Goal: Information Seeking & Learning: Check status

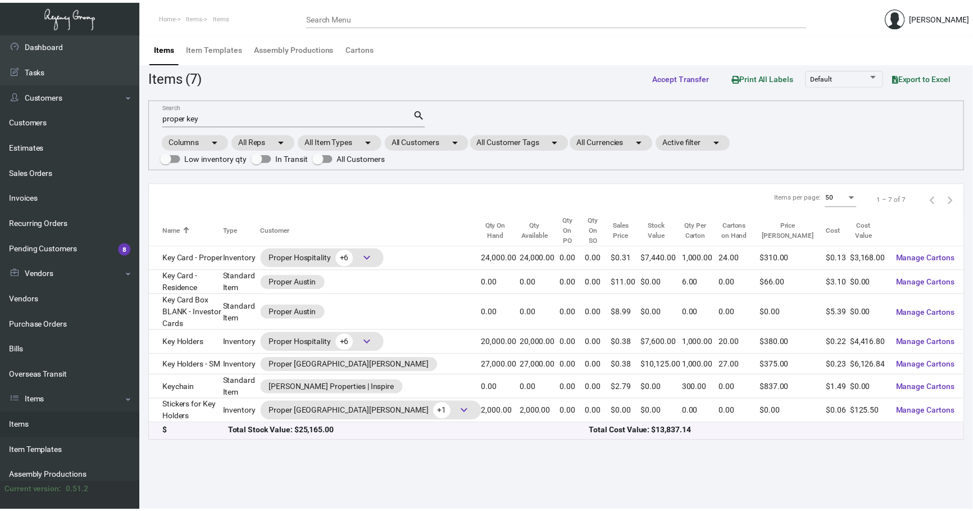
scroll to position [17, 0]
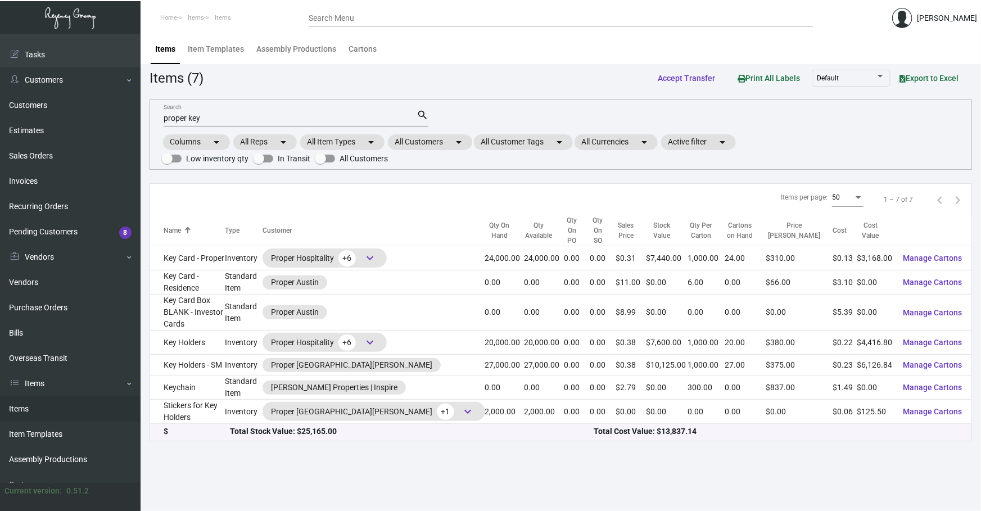
click at [354, 499] on main "Items Item Templates Assembly Productions Cartons Items (7) Accept Transfer Pri…" at bounding box center [560, 272] width 840 height 477
drag, startPoint x: 293, startPoint y: 114, endPoint x: 0, endPoint y: 164, distance: 297.0
click at [0, 157] on div "Dashboard Dashboard Tasks Customers Customers Estimates Sales Orders Invoices R…" at bounding box center [490, 272] width 981 height 477
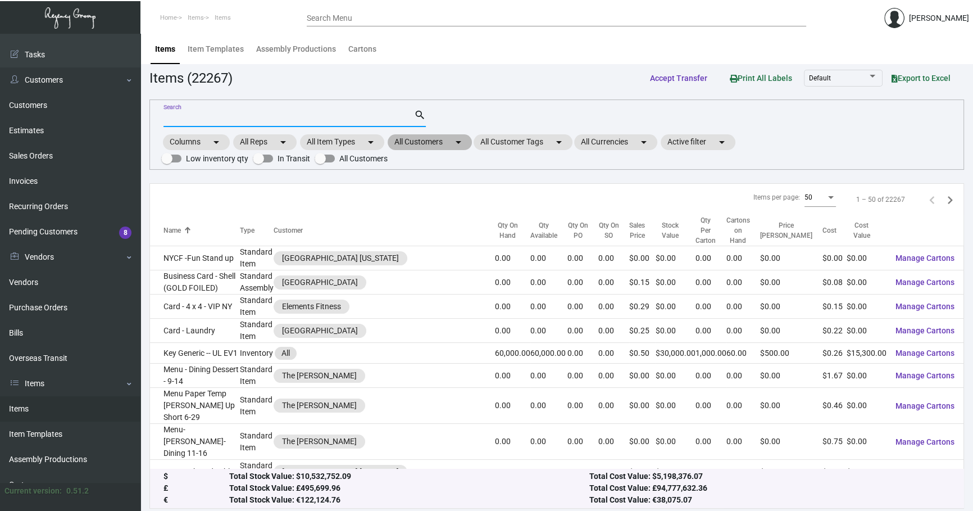
click at [445, 142] on mat-chip "All Customers arrow_drop_down" at bounding box center [430, 142] width 84 height 16
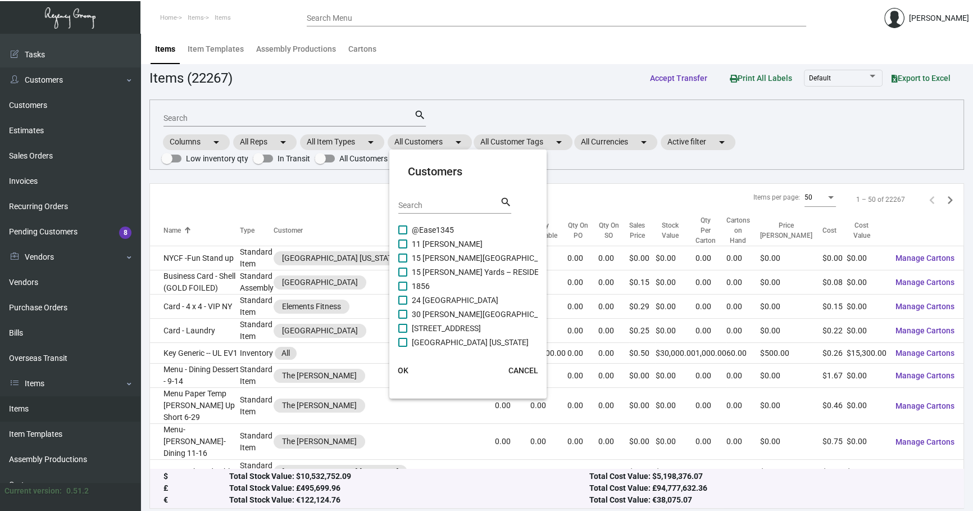
click at [445, 205] on input "Search" at bounding box center [448, 205] width 101 height 9
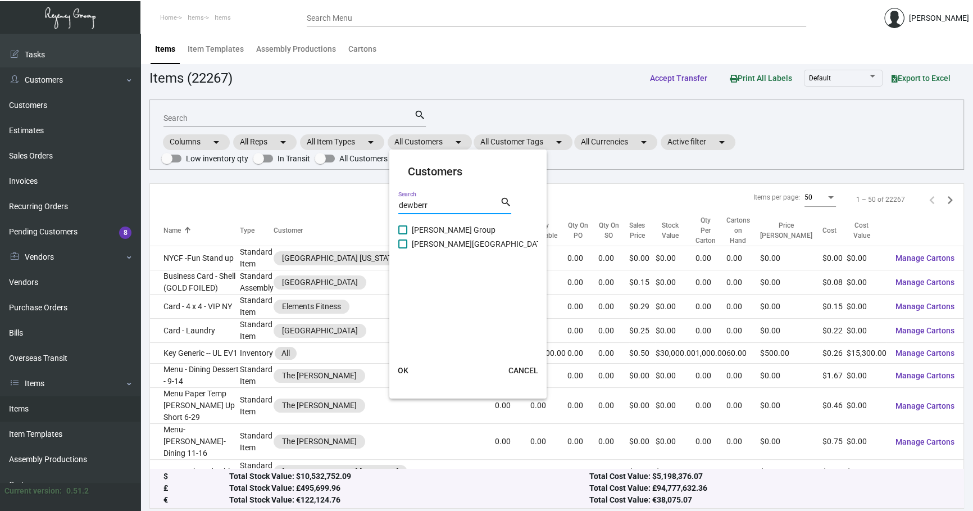
type input "dewberr"
click at [446, 239] on span "[PERSON_NAME][GEOGRAPHIC_DATA]" at bounding box center [480, 243] width 136 height 13
click at [403, 248] on input "[PERSON_NAME][GEOGRAPHIC_DATA]" at bounding box center [402, 248] width 1 height 1
checkbox input "true"
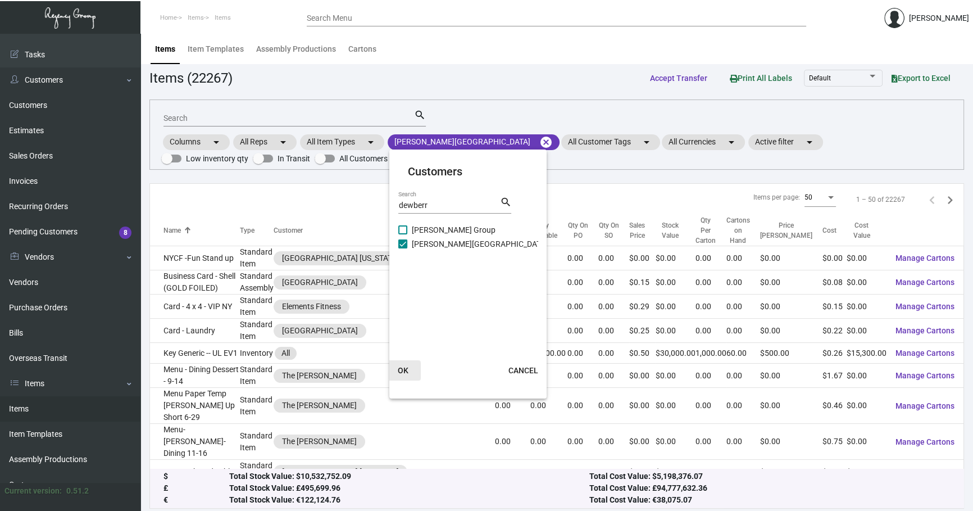
click at [409, 371] on button "OK" at bounding box center [403, 370] width 36 height 20
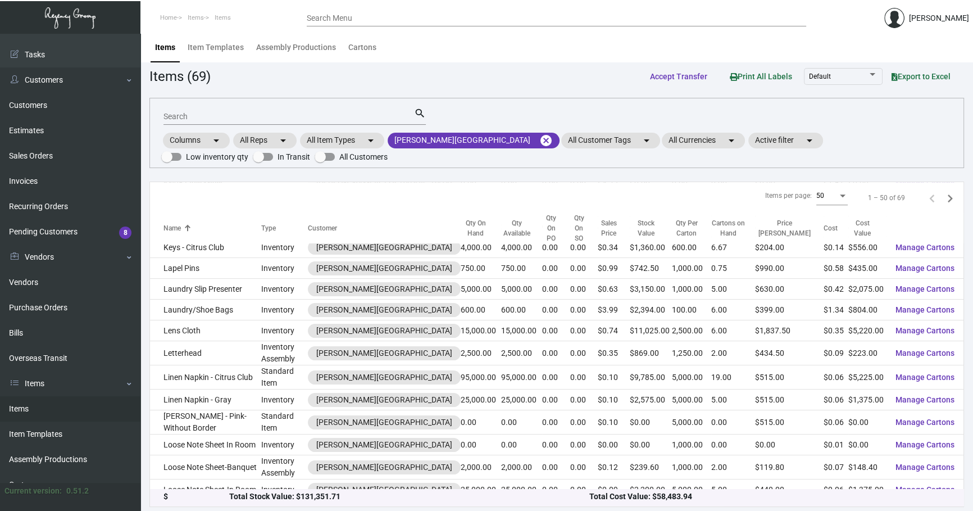
scroll to position [2, 0]
click at [375, 114] on input "Search" at bounding box center [289, 116] width 251 height 9
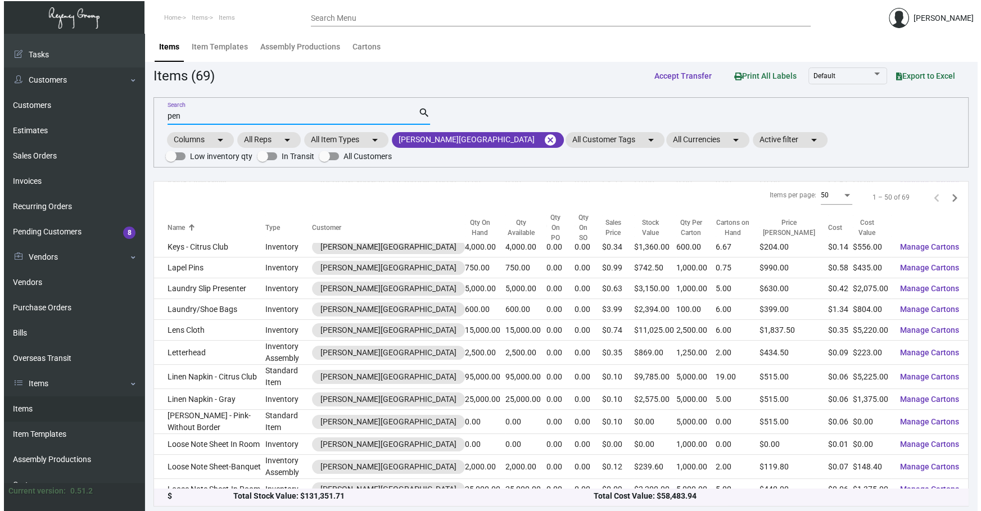
scroll to position [0, 0]
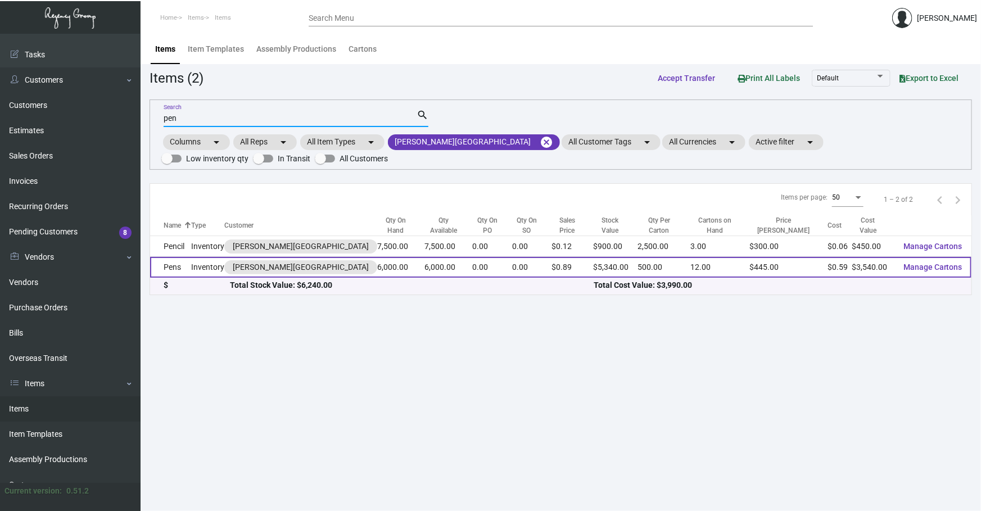
type input "pen"
click at [424, 263] on td "6,000.00" at bounding box center [448, 267] width 48 height 21
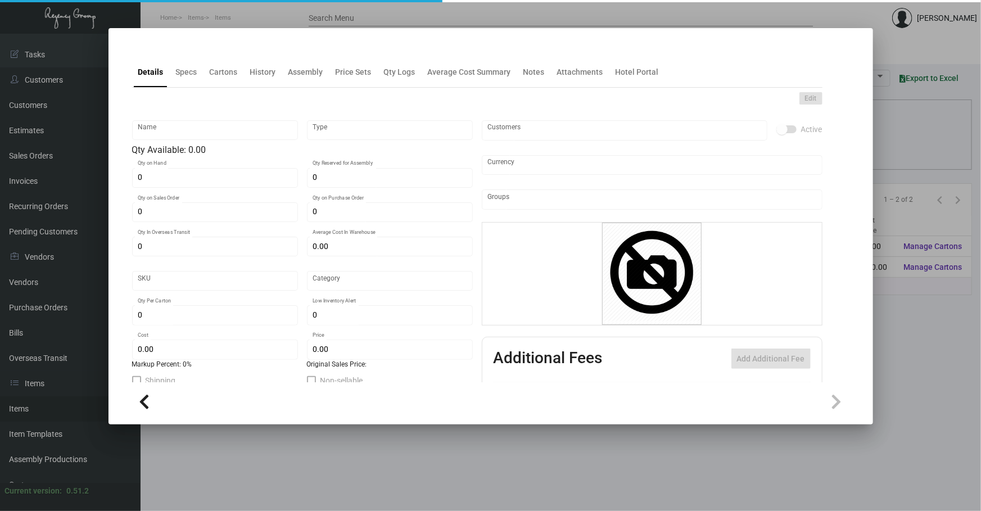
type input "Pens"
type input "Inventory"
type input "6,000"
type input "10,000"
type input "$ 0.59"
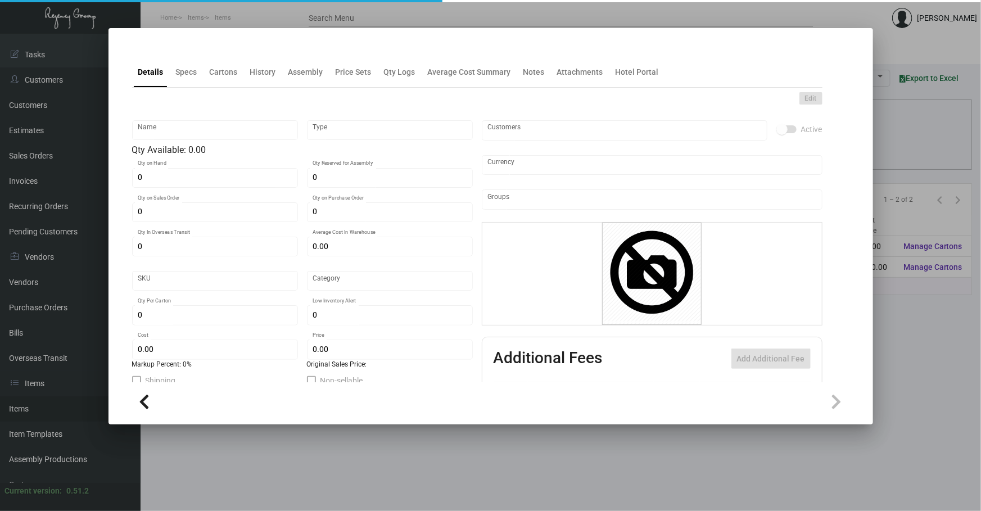
type input "1073"
type input "Standard"
type input "500"
type input "3,000"
type input "$ 0.59"
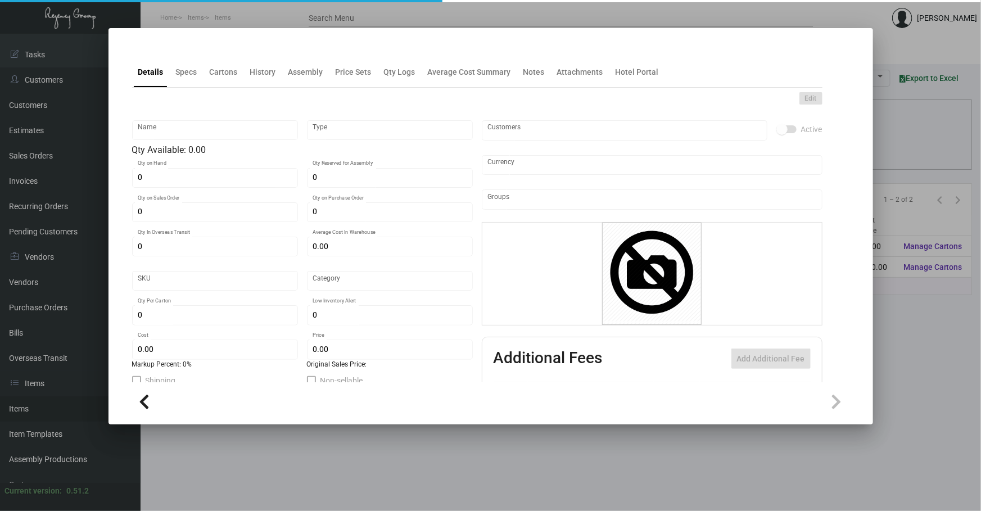
type input "$ 0.89"
type textarea "Pens: custom gray color painted aluminum barrels, shining chrome metal plated p…"
checkbox input "true"
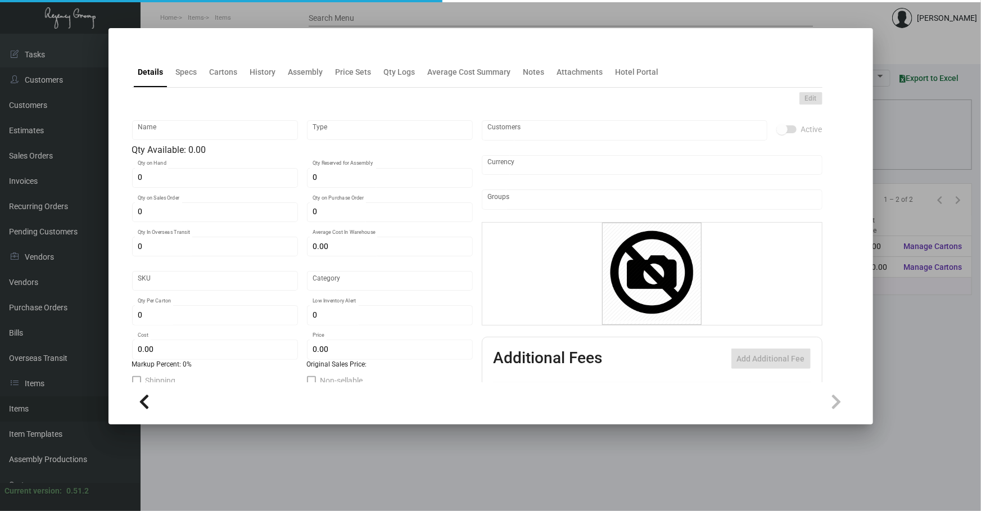
type input "United States Dollar $"
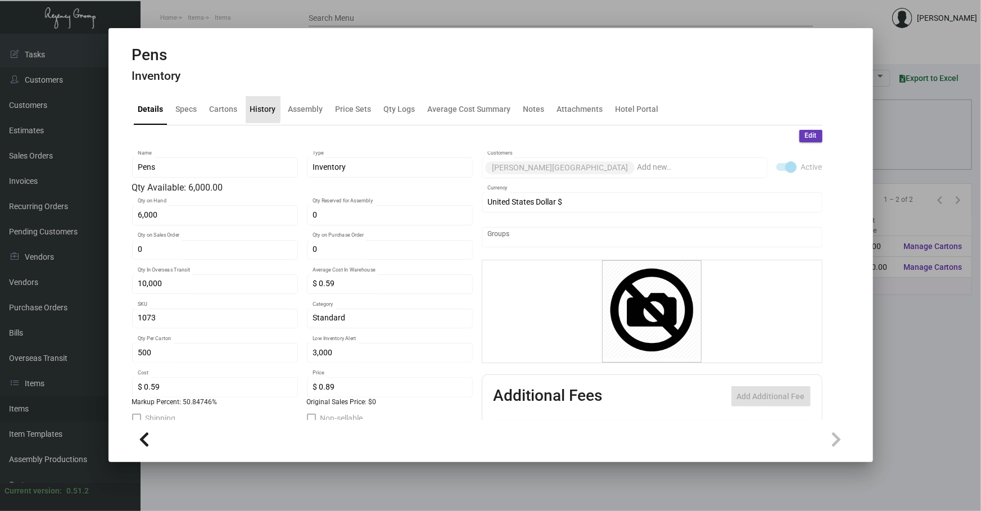
click at [250, 109] on div "History" at bounding box center [263, 109] width 26 height 12
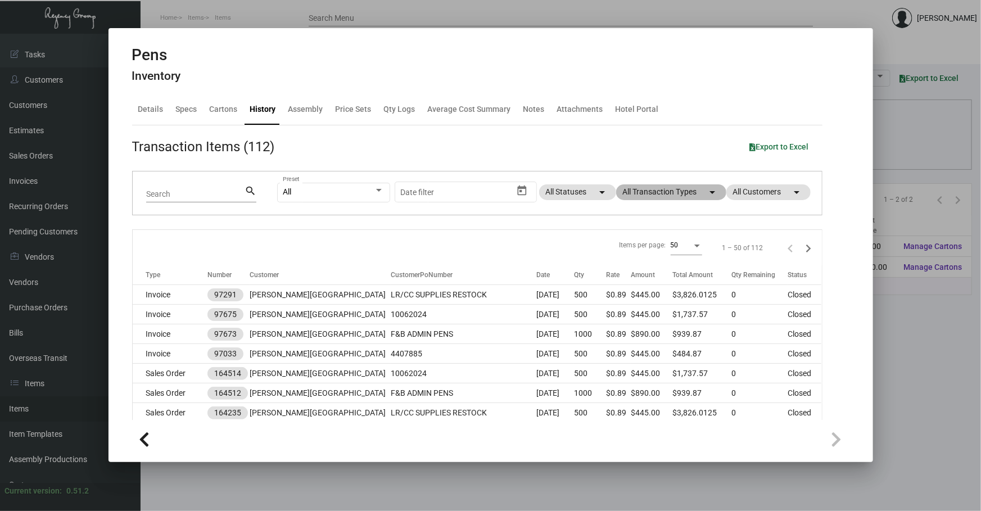
click at [687, 198] on mat-chip "All Transaction Types arrow_drop_down" at bounding box center [671, 192] width 110 height 16
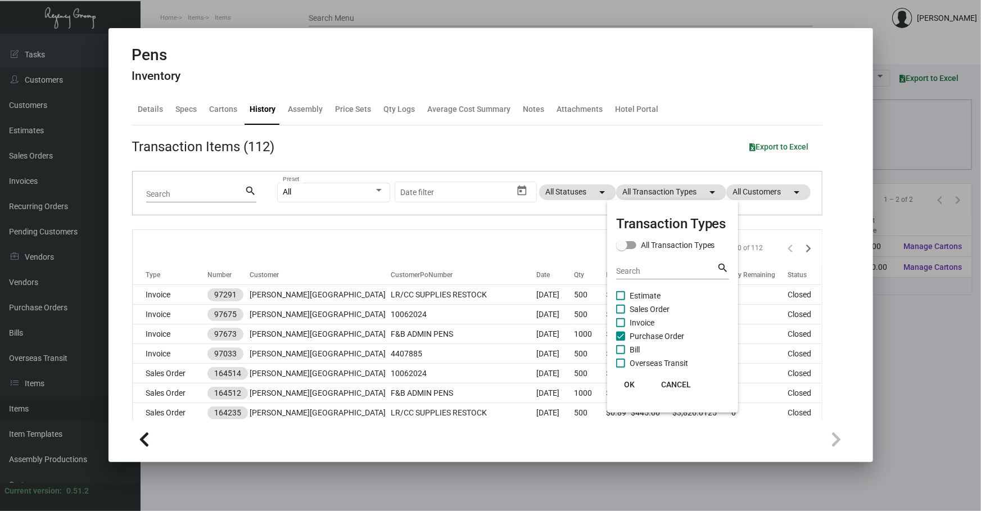
click at [676, 331] on span "Purchase Order" at bounding box center [656, 335] width 55 height 13
click at [620, 341] on input "Purchase Order" at bounding box center [620, 341] width 1 height 1
click at [676, 331] on span "Purchase Order" at bounding box center [656, 335] width 55 height 13
click at [620, 341] on input "Purchase Order" at bounding box center [620, 341] width 1 height 1
checkbox input "true"
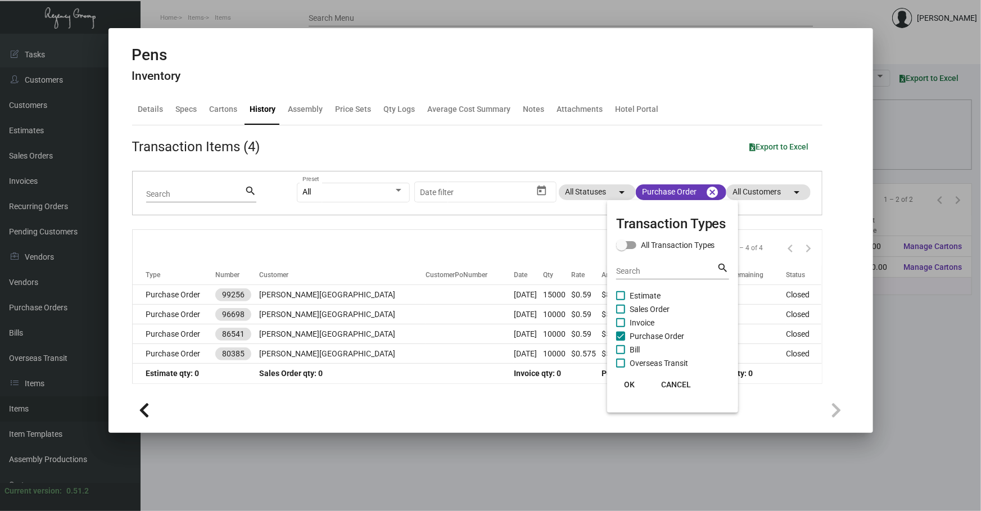
click at [632, 382] on span "OK" at bounding box center [629, 384] width 11 height 9
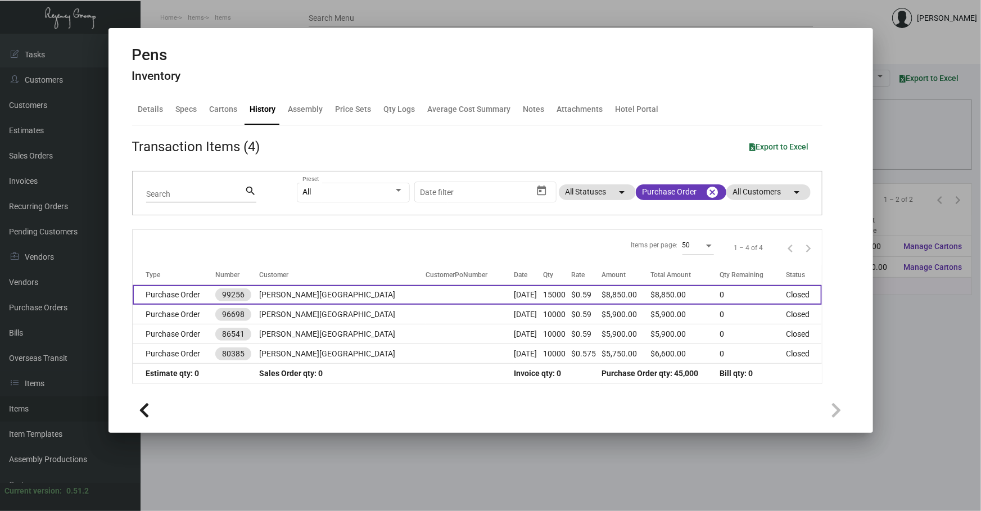
click at [430, 288] on td at bounding box center [469, 295] width 88 height 20
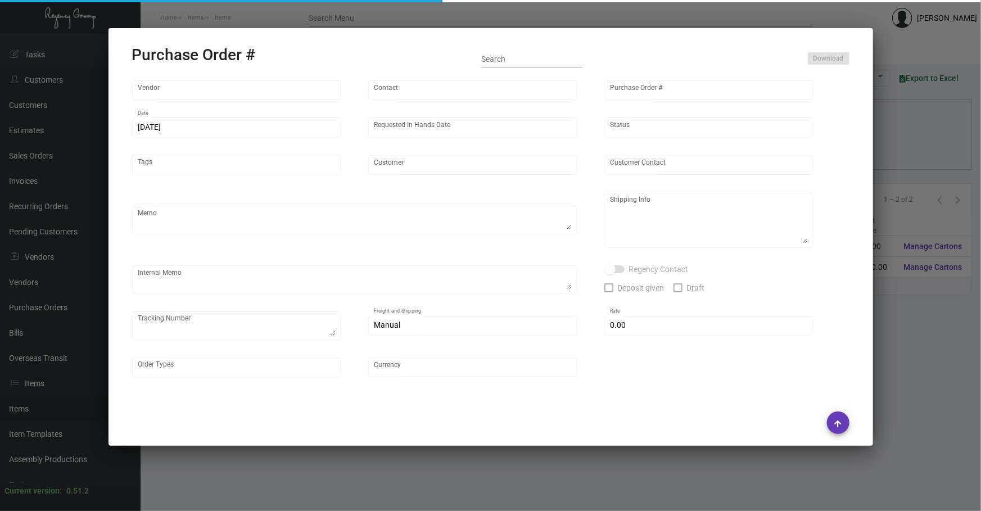
type input "Prostar - Pens"
type input "[PERSON_NAME]"
type input "99256"
type input "[DATE]"
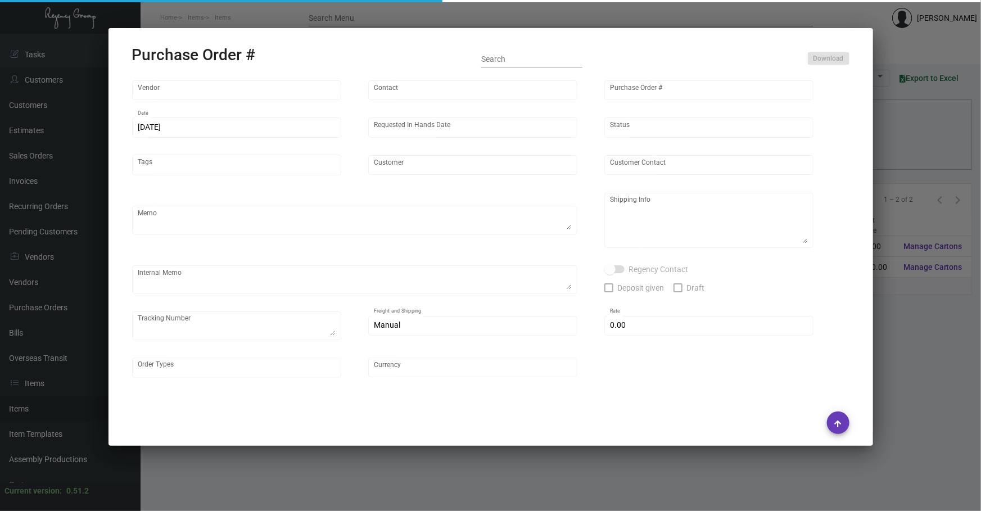
type input "[PERSON_NAME][GEOGRAPHIC_DATA]"
type textarea "Boat to [GEOGRAPHIC_DATA]"
type textarea "Regency Group NJ - [PERSON_NAME] [STREET_ADDRESS]"
checkbox input "true"
type input "$ 0.00"
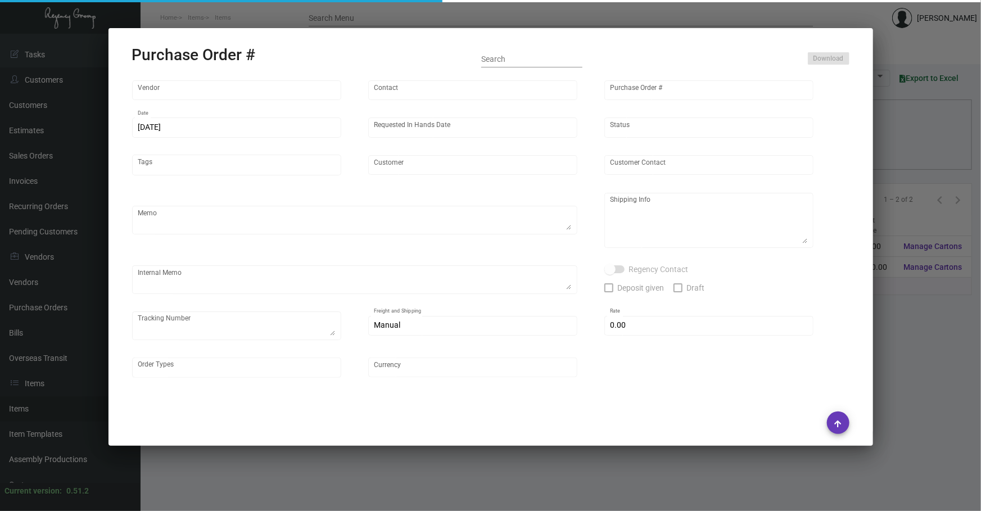
type input "United States Dollar $"
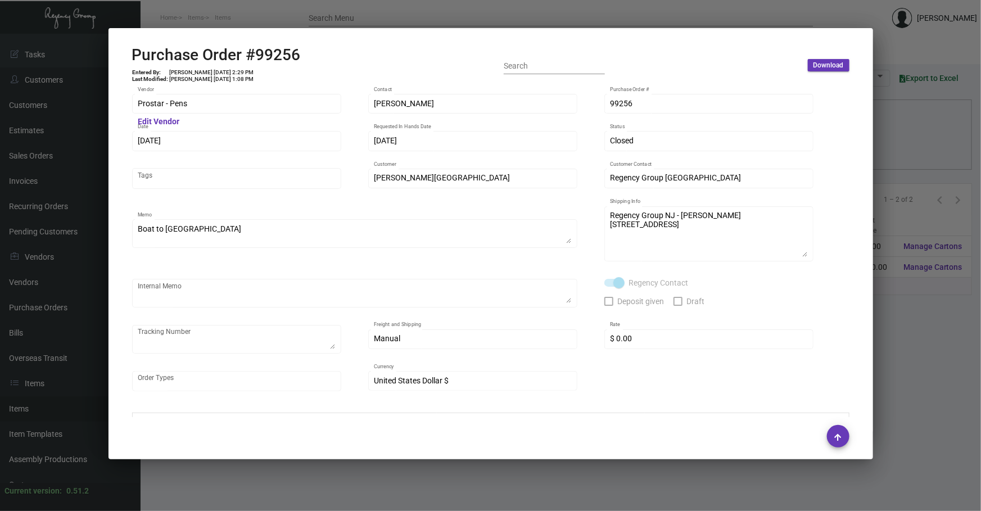
click at [44, 405] on div at bounding box center [490, 255] width 981 height 511
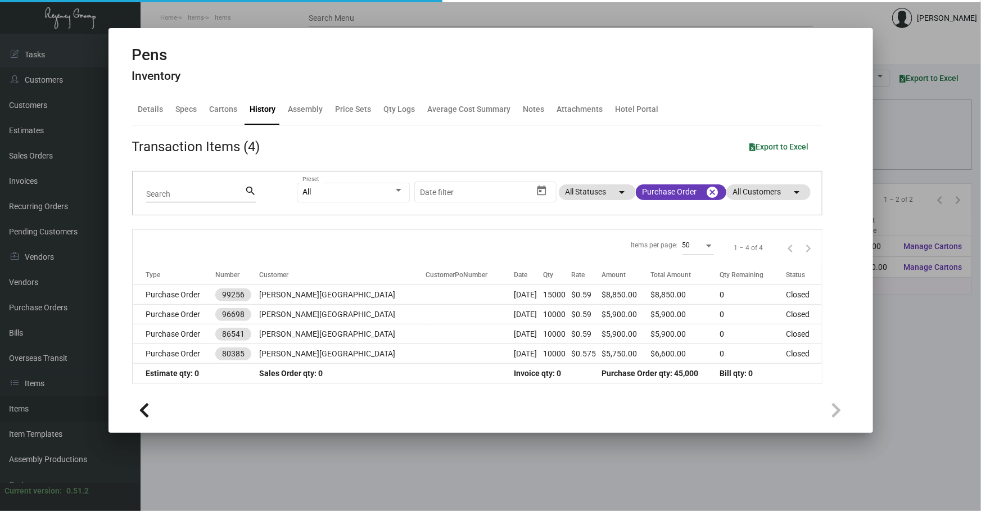
click at [44, 405] on div at bounding box center [490, 255] width 981 height 511
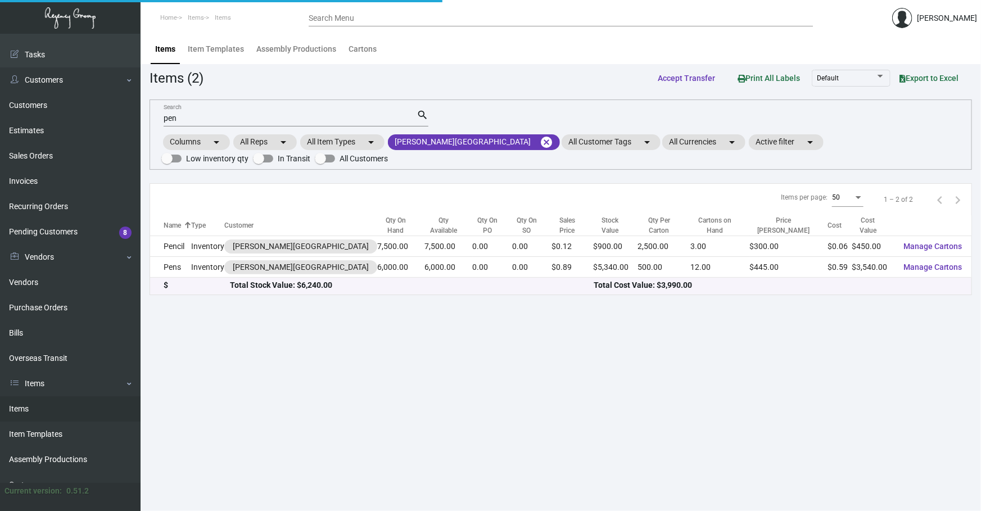
click at [44, 405] on link "Items" at bounding box center [70, 408] width 140 height 25
click at [41, 305] on link "Purchase Orders" at bounding box center [70, 307] width 140 height 25
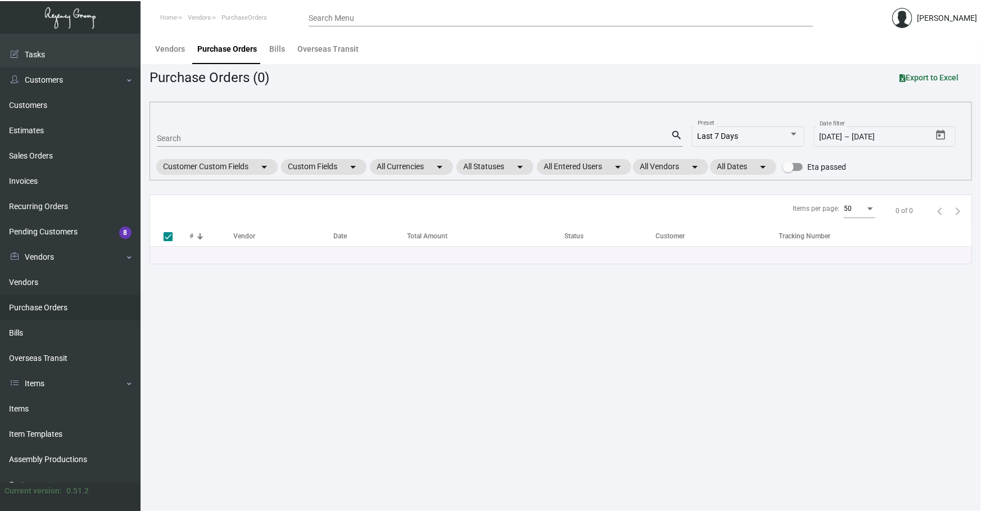
click at [284, 139] on input "Search" at bounding box center [414, 138] width 514 height 9
type input "97"
checkbox input "false"
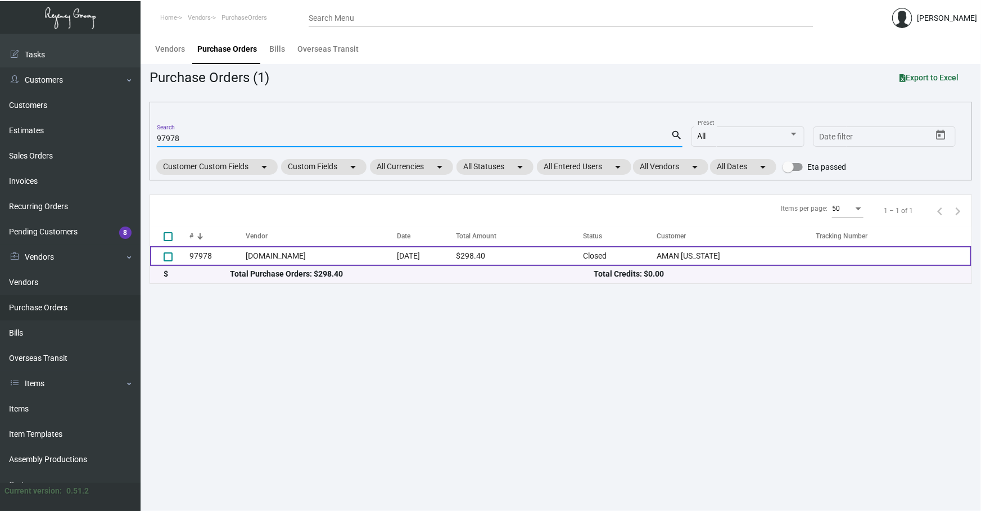
type input "97978"
click at [558, 251] on td "$298.40" at bounding box center [519, 256] width 127 height 20
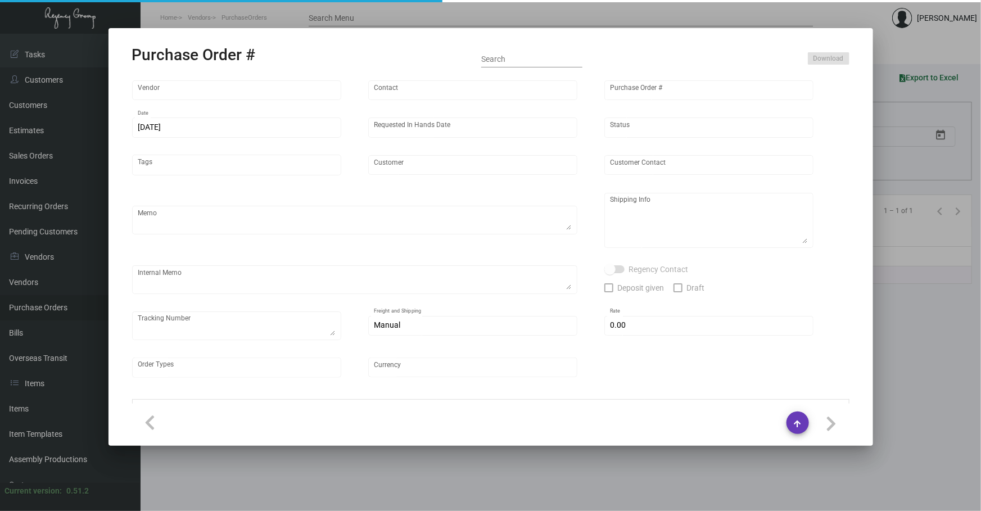
type input "[DOMAIN_NAME]"
type input "MISSING INFO MISSING INFO"
type input "97978"
type input "[DATE]"
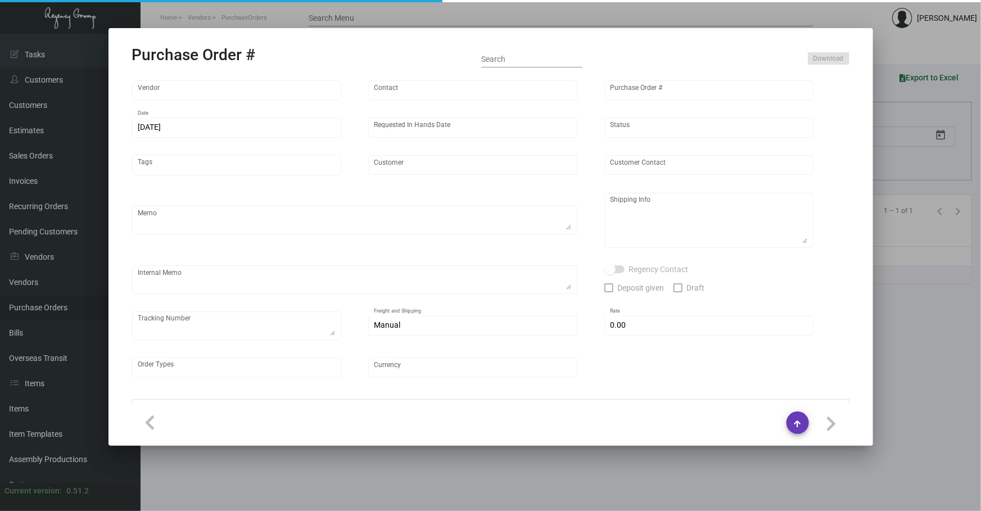
type input "AMAN [US_STATE]"
type textarea "Regency Group NJ - [PERSON_NAME] [STREET_ADDRESS]"
type textarea "@Warehouse Please repackage and send open SO out. Order from Amazon Cost $298.4…"
checkbox input "true"
type input "$ 0.00"
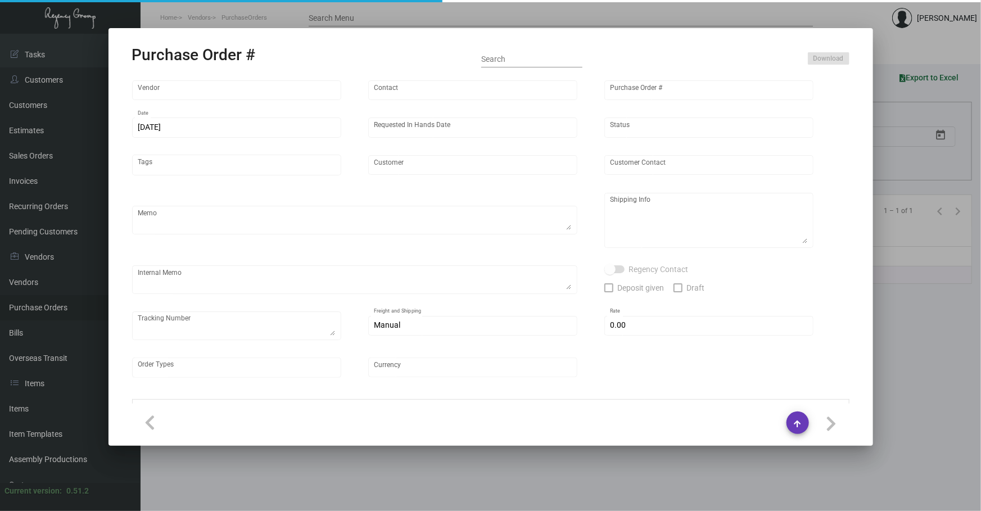
type input "United States Dollar $"
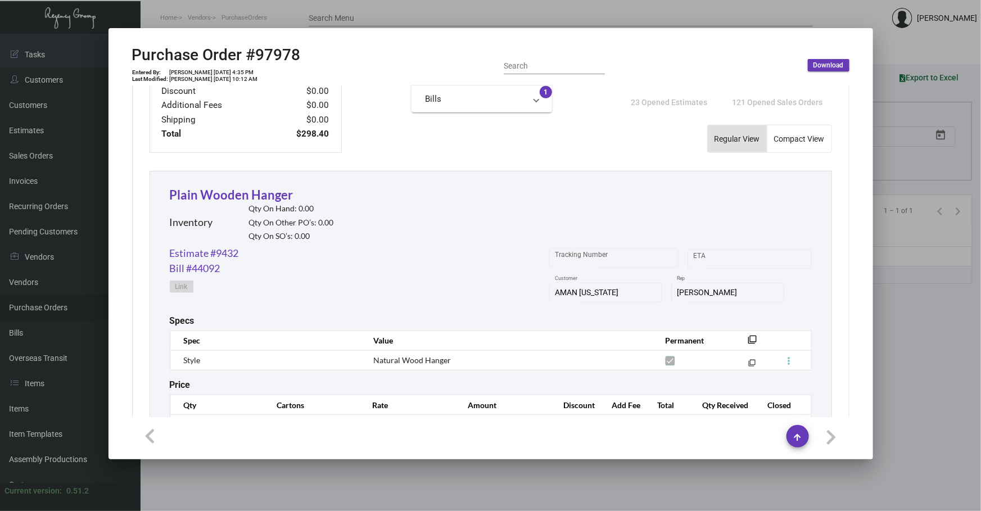
scroll to position [492, 0]
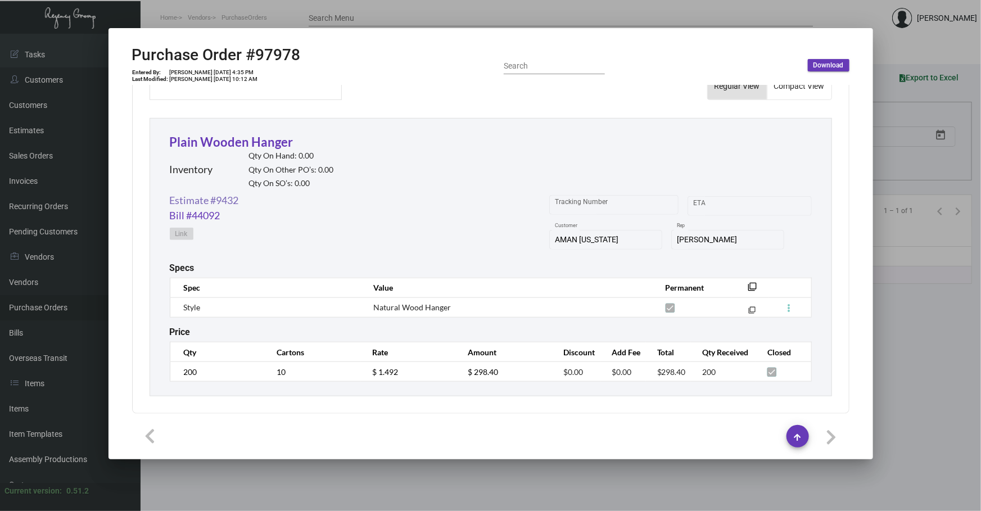
click at [211, 193] on link "Estimate #9432" at bounding box center [204, 200] width 69 height 15
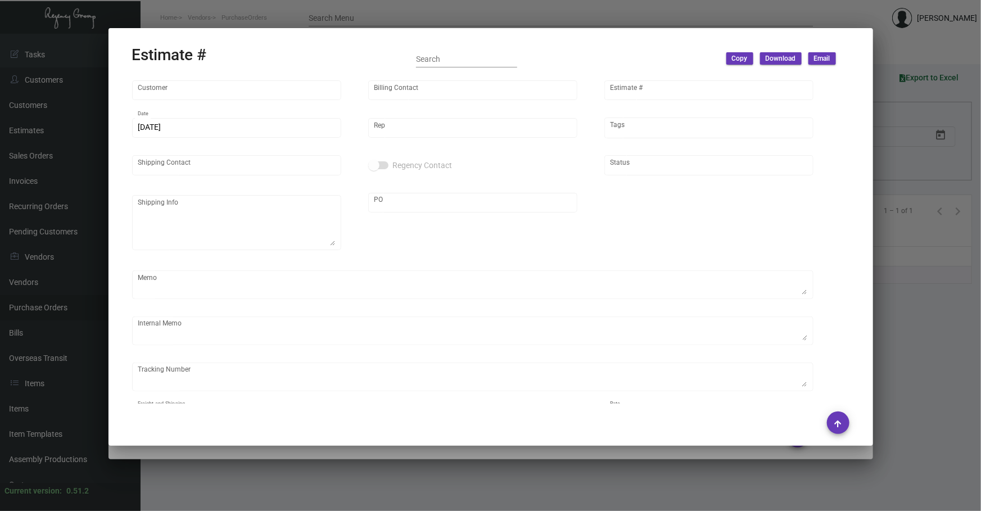
type input "AMAN [US_STATE]"
type input "[PERSON_NAME]"
type input "9432"
type input "[DATE]"
type input "[PERSON_NAME]"
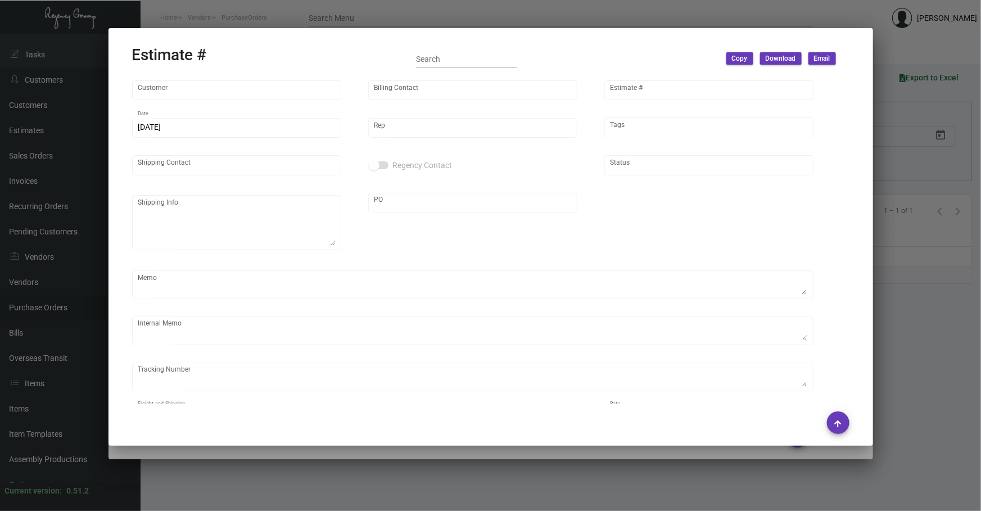
type input "United States Dollar $"
type input "$ 0.00"
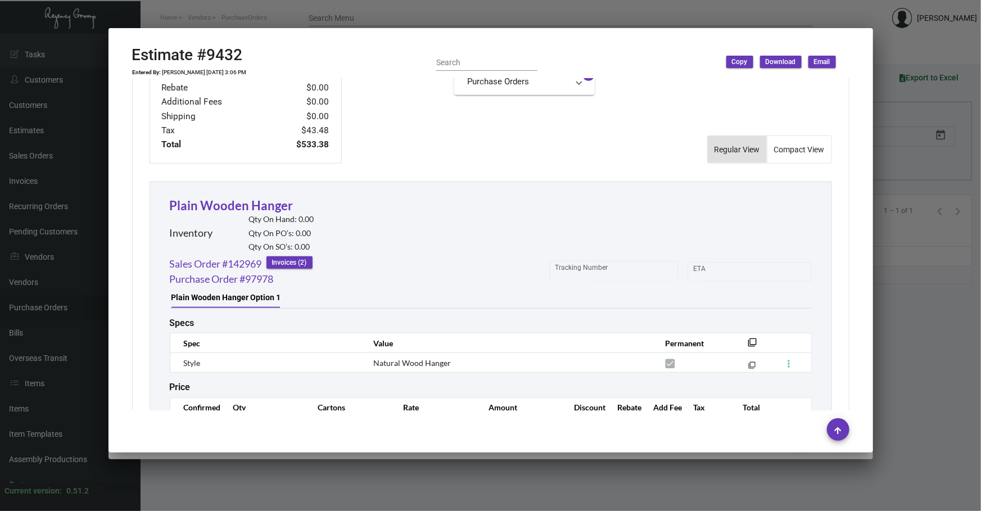
scroll to position [562, 0]
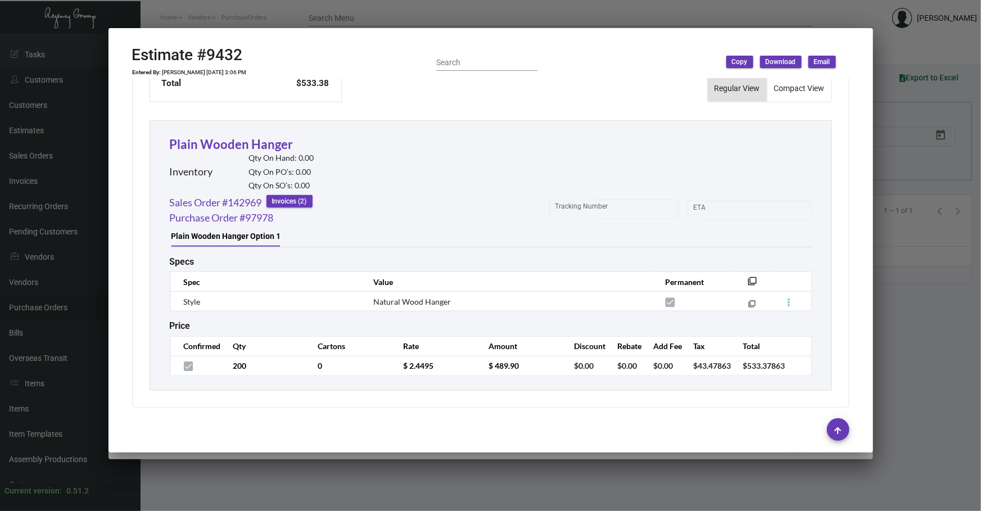
click at [693, 476] on div at bounding box center [490, 255] width 981 height 511
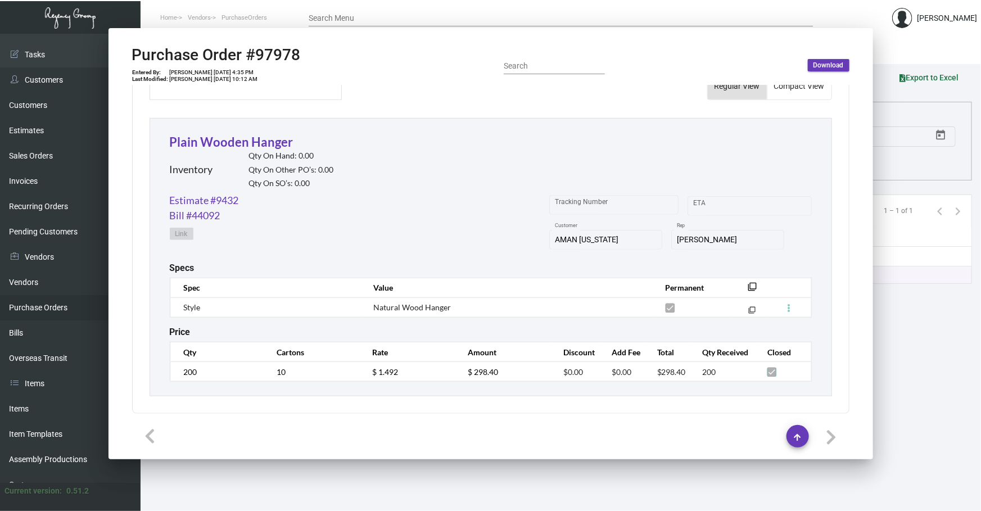
click at [693, 475] on main "Vendors Purchase Orders Bills Overseas Transit Purchase Orders (1) Export to Ex…" at bounding box center [560, 272] width 840 height 477
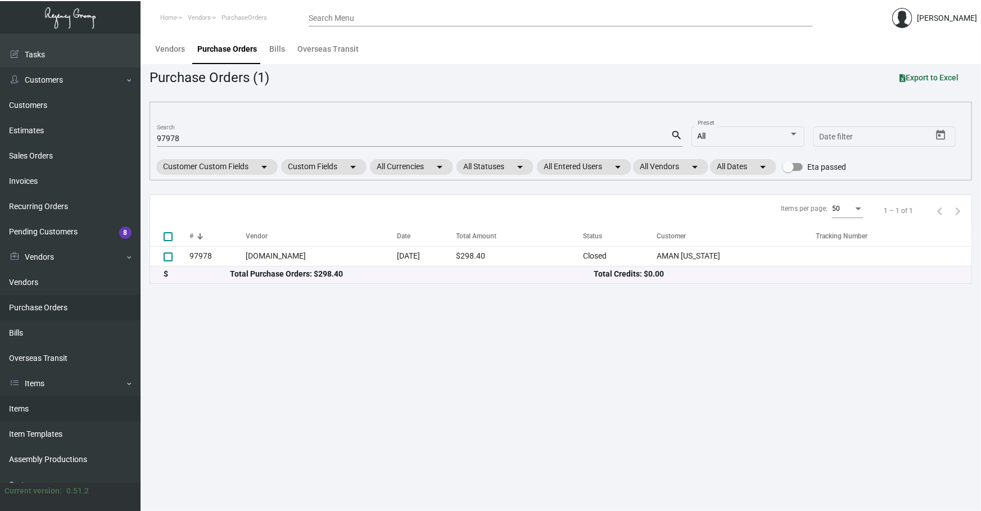
click at [17, 414] on link "Items" at bounding box center [70, 408] width 140 height 25
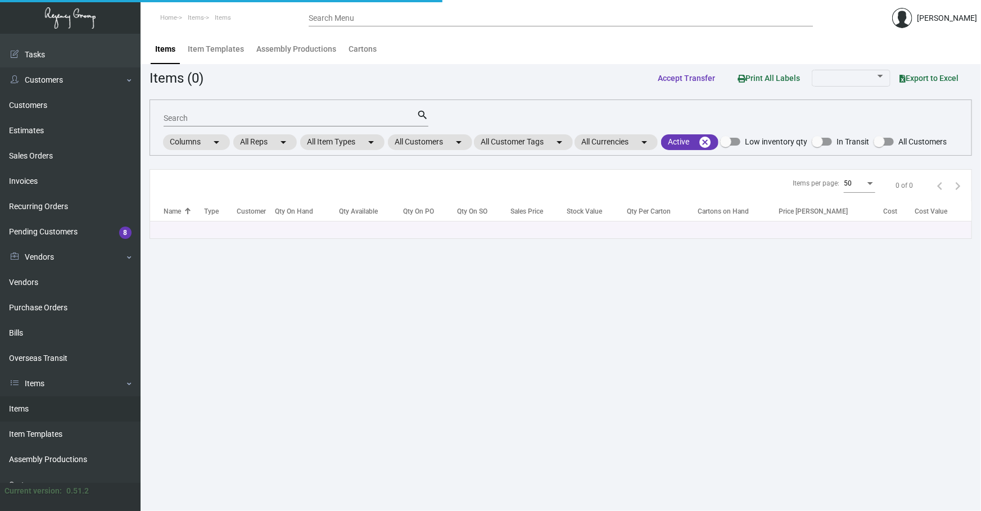
click at [382, 60] on div "Items Item Templates Assembly Productions Cartons" at bounding box center [560, 49] width 823 height 30
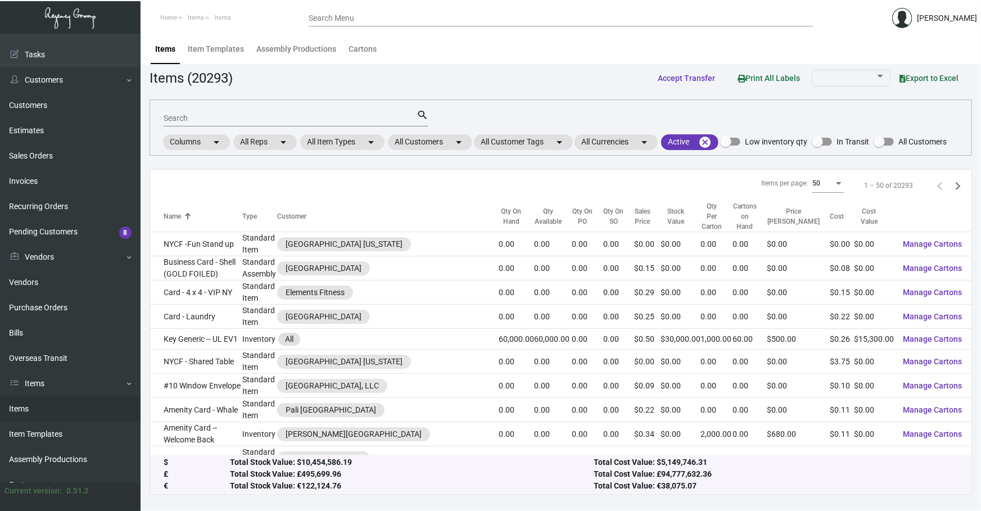
click at [361, 114] on input "Search" at bounding box center [290, 118] width 253 height 9
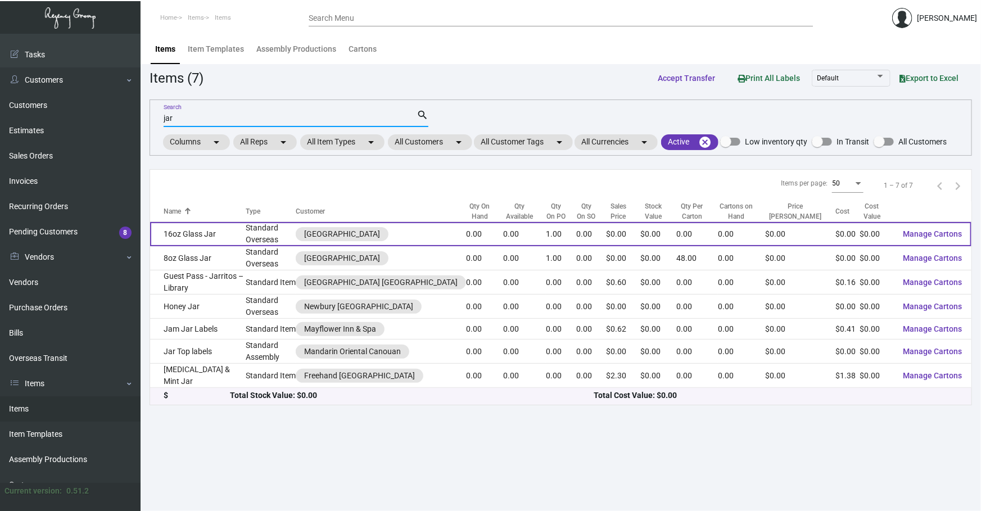
type input "jar"
click at [237, 238] on td "16oz Glass Jar" at bounding box center [198, 234] width 96 height 24
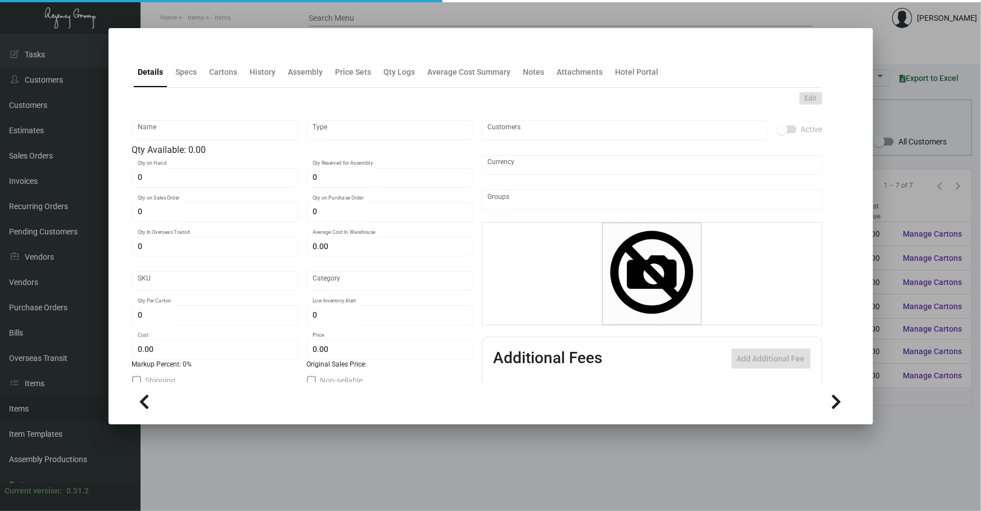
type input "16oz Glass Jar"
type input "Standard Overseas"
type input "1"
type input "$ 0.00"
type input "Overseas"
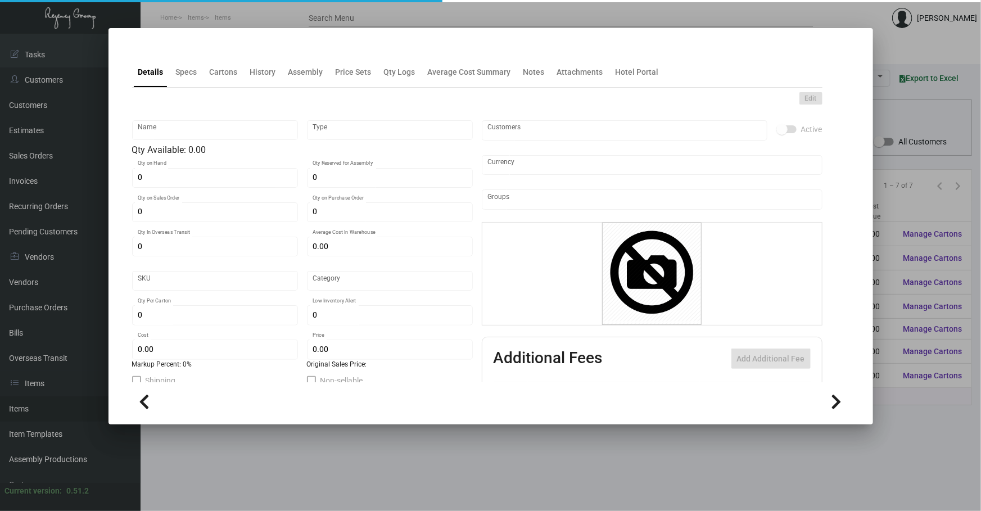
type input "$ 0.00"
checkbox input "true"
type input "United States Dollar $"
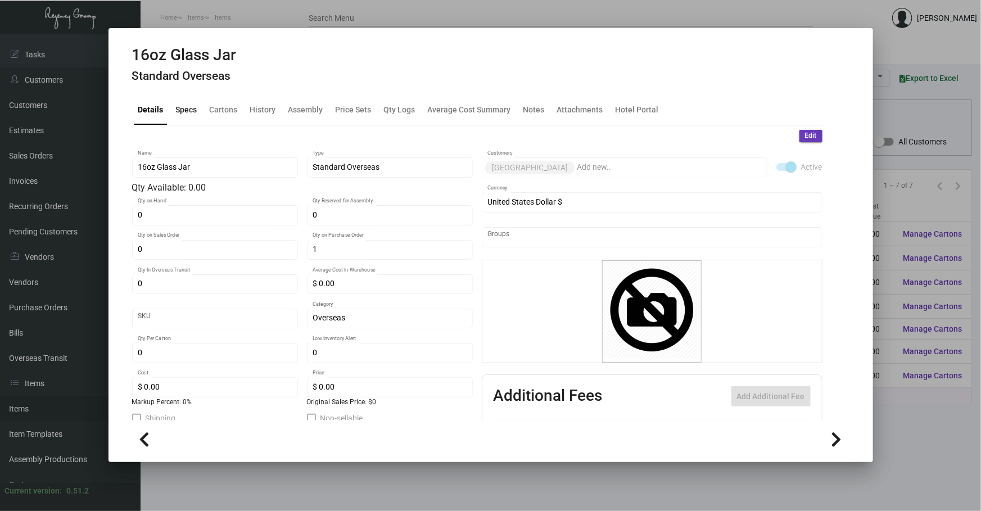
click at [192, 110] on div "Specs" at bounding box center [186, 109] width 21 height 12
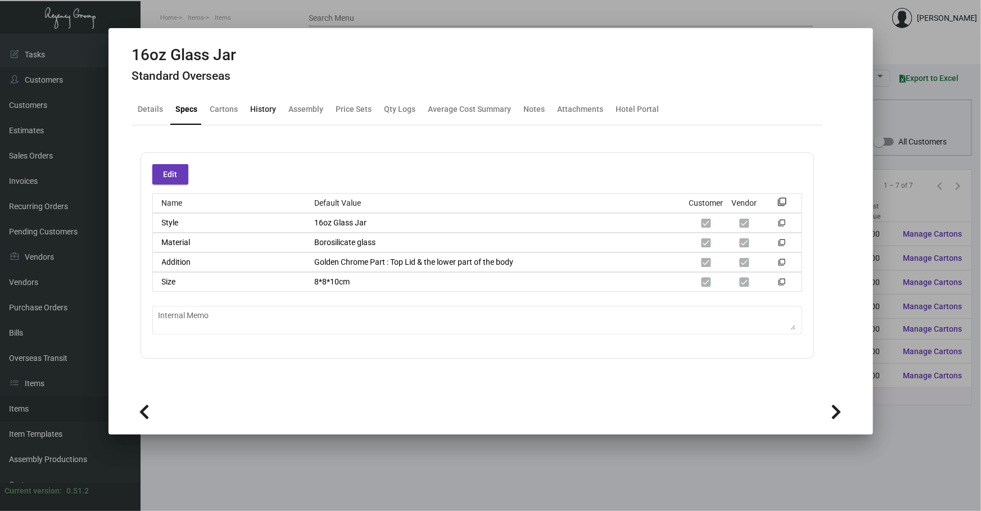
click at [259, 113] on div "History" at bounding box center [264, 109] width 26 height 12
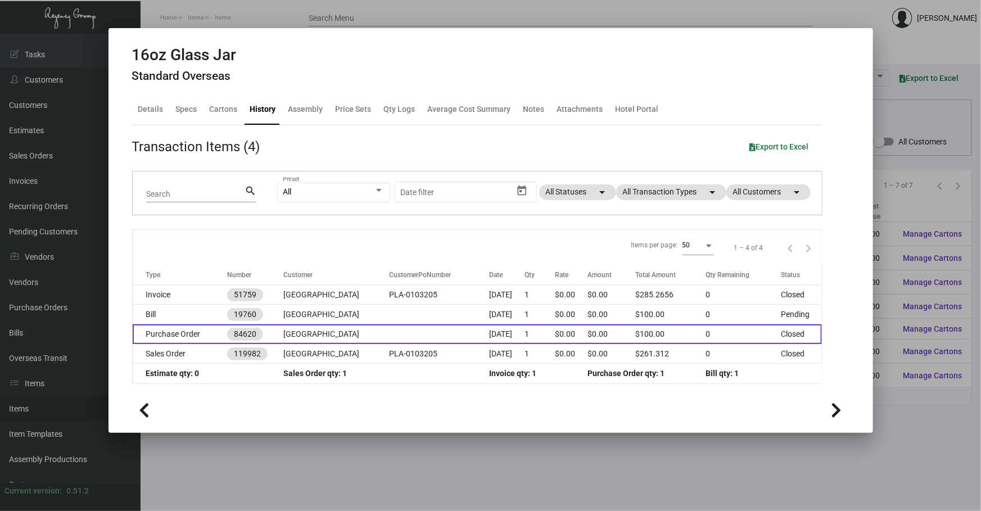
click at [336, 326] on td "[GEOGRAPHIC_DATA]" at bounding box center [336, 334] width 106 height 20
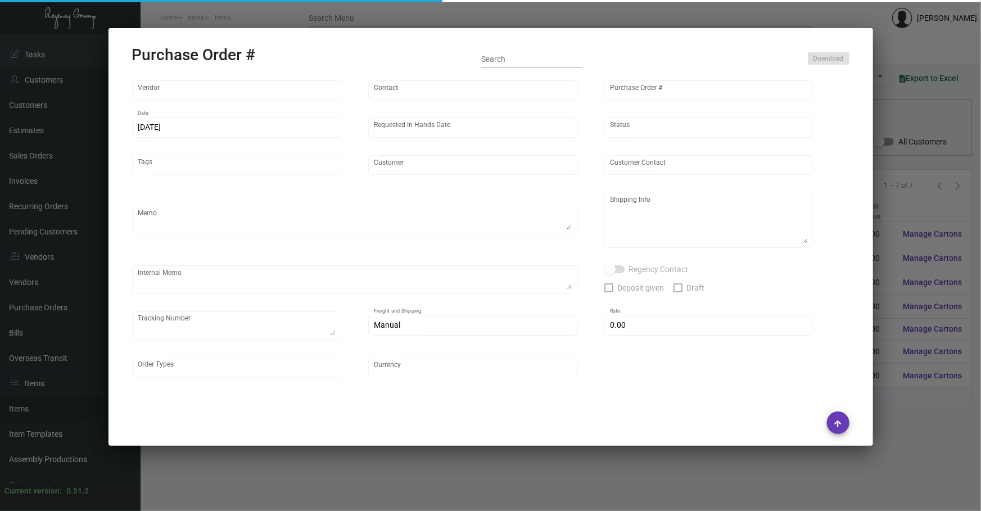
type input "Ningbo Titu Int. Trading Co."
type input "Skipper -"
type input "84620"
type input "[DATE]"
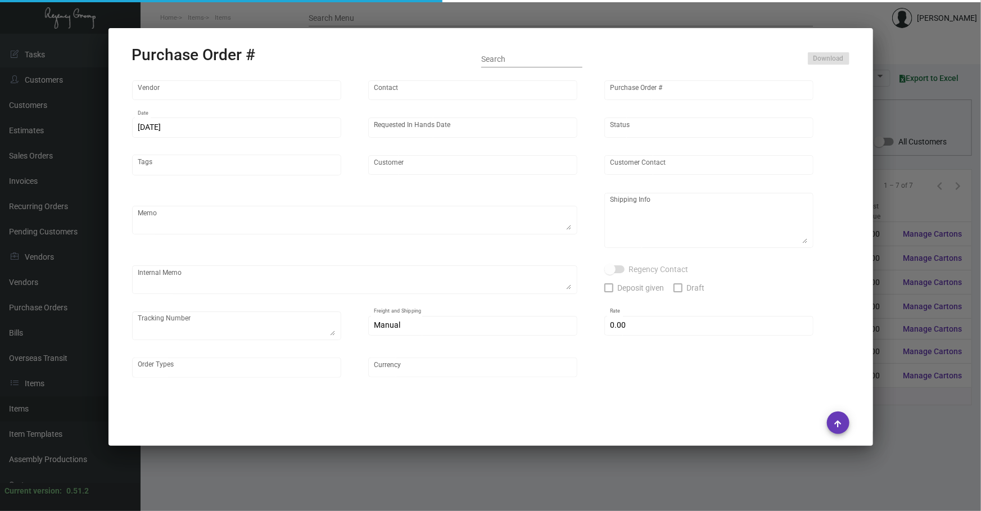
type input "[GEOGRAPHIC_DATA]"
type textarea "Regency Group [GEOGRAPHIC_DATA] [STREET_ADDRESS][US_STATE]"
checkbox input "true"
type input "$ 0.00"
type input "United States Dollar $"
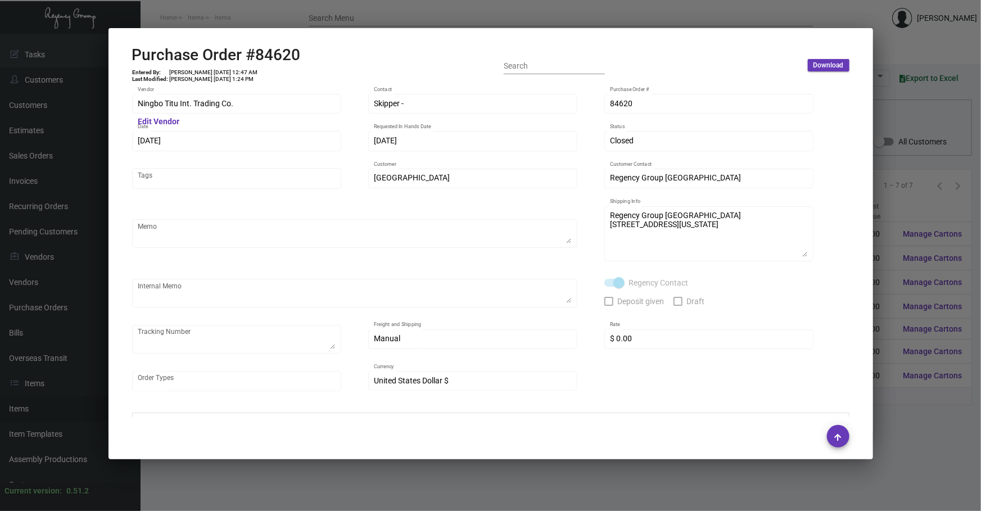
click at [385, 463] on div at bounding box center [490, 255] width 981 height 511
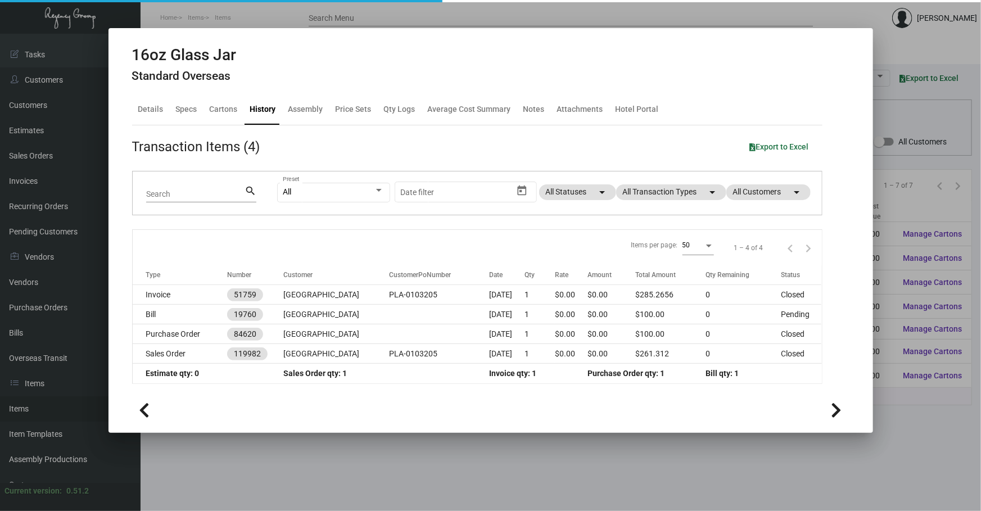
click at [385, 463] on div at bounding box center [490, 255] width 981 height 511
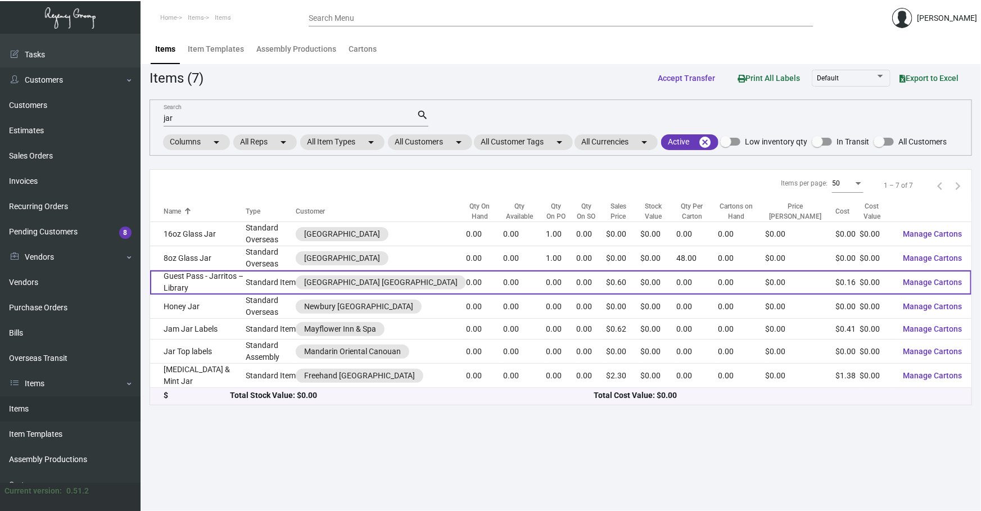
click at [231, 278] on td "Guest Pass - Jarritos – Library" at bounding box center [198, 282] width 96 height 24
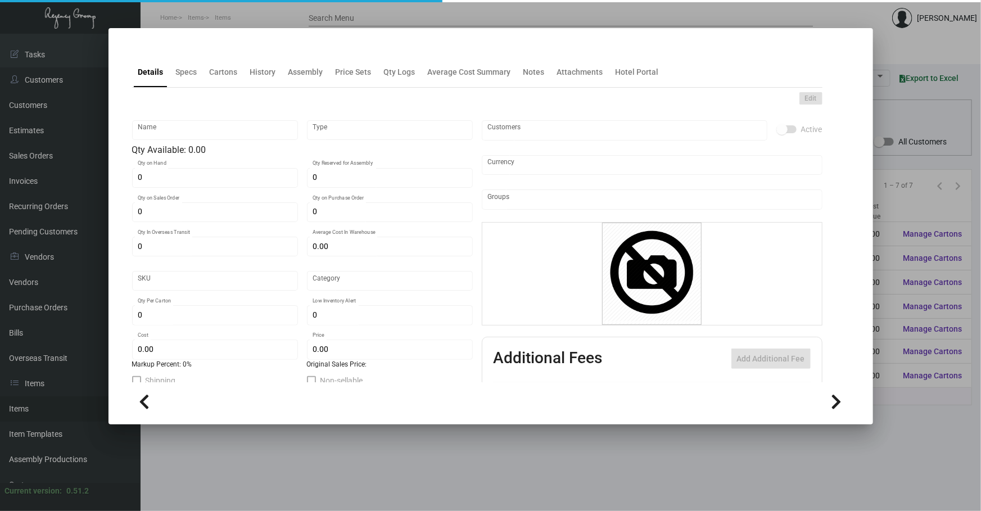
type input "Guest Pass - Jarritos – Library"
type input "Standard Item"
type input "$ 0.00"
type input "Standard"
type input "$ 0.16216"
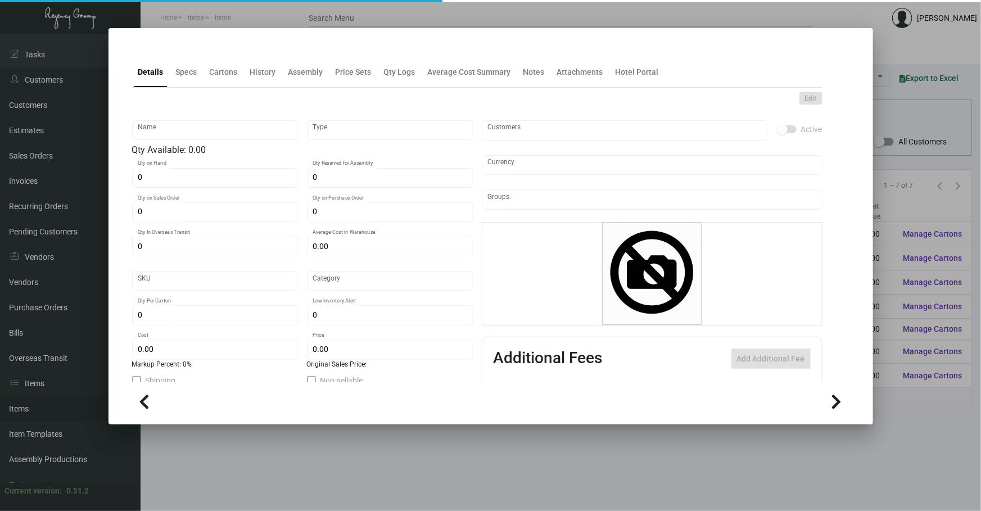
type input "$ 0.60"
checkbox input "true"
type input "United States Dollar $"
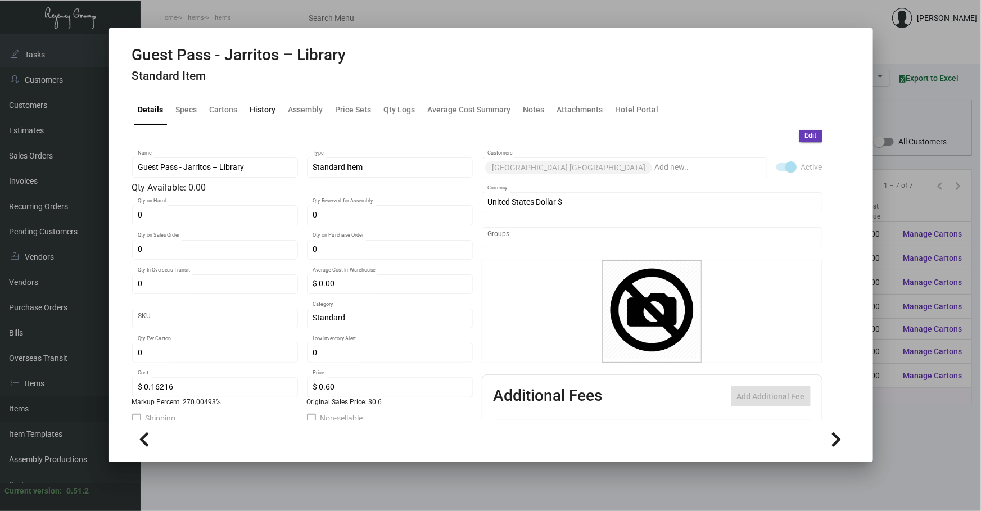
click at [265, 101] on div "History" at bounding box center [263, 109] width 35 height 27
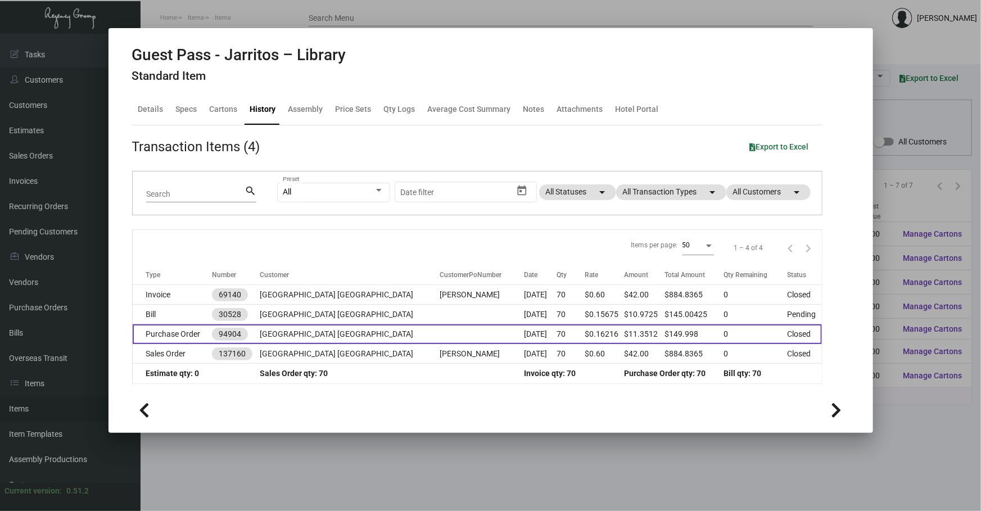
click at [378, 326] on td "[GEOGRAPHIC_DATA] [GEOGRAPHIC_DATA]" at bounding box center [350, 334] width 180 height 20
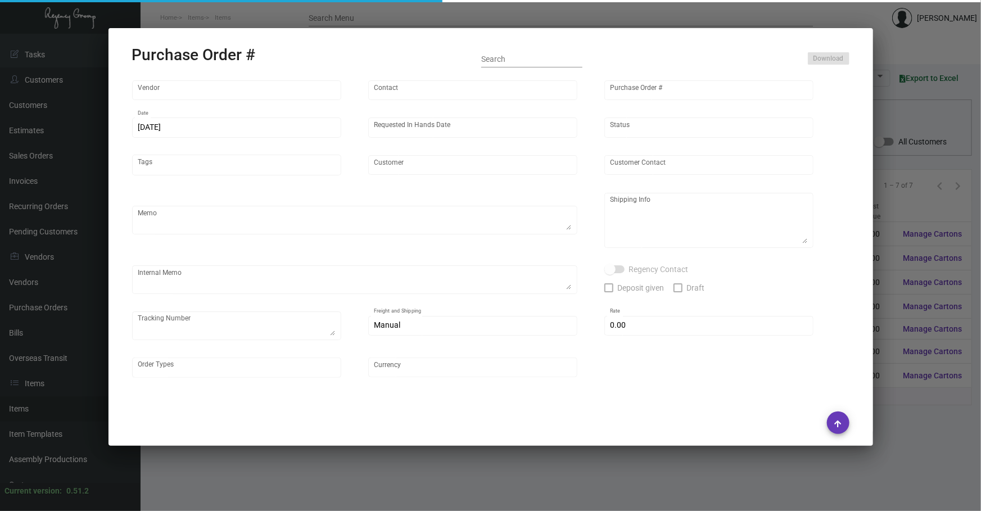
type input "Print on Broadway"
type input "[PERSON_NAME]"
type input "94904"
type input "[DATE]"
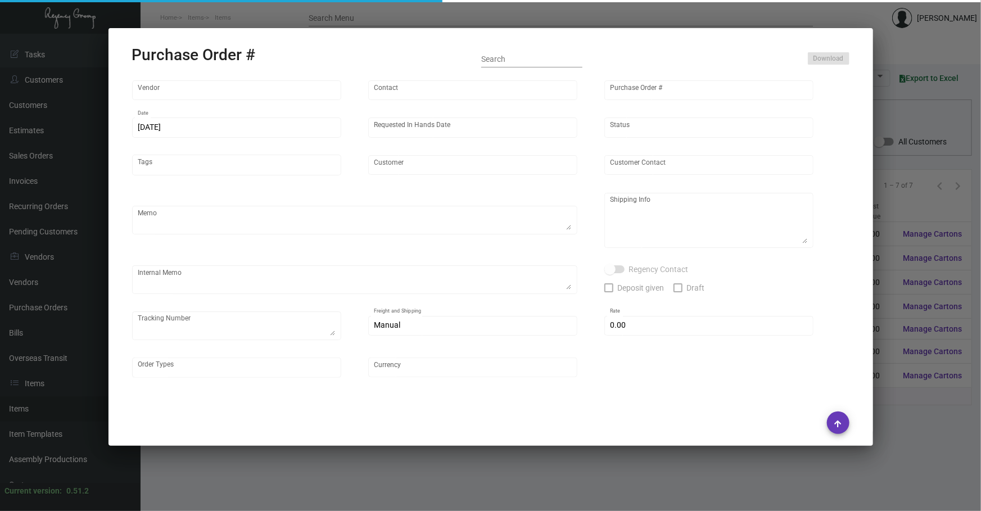
type input "[GEOGRAPHIC_DATA] [GEOGRAPHIC_DATA]"
type input "[PERSON_NAME]"
type textarea "TOTALING 925 CARDS. Please reference Quote dated [DATE].-- THIS NEEDS TO BE EXP…"
type textarea "[GEOGRAPHIC_DATA] [GEOGRAPHIC_DATA] - [PERSON_NAME] [STREET_ADDRESS][PERSON_NAM…"
type textarea "1Z3A6E740743660491"
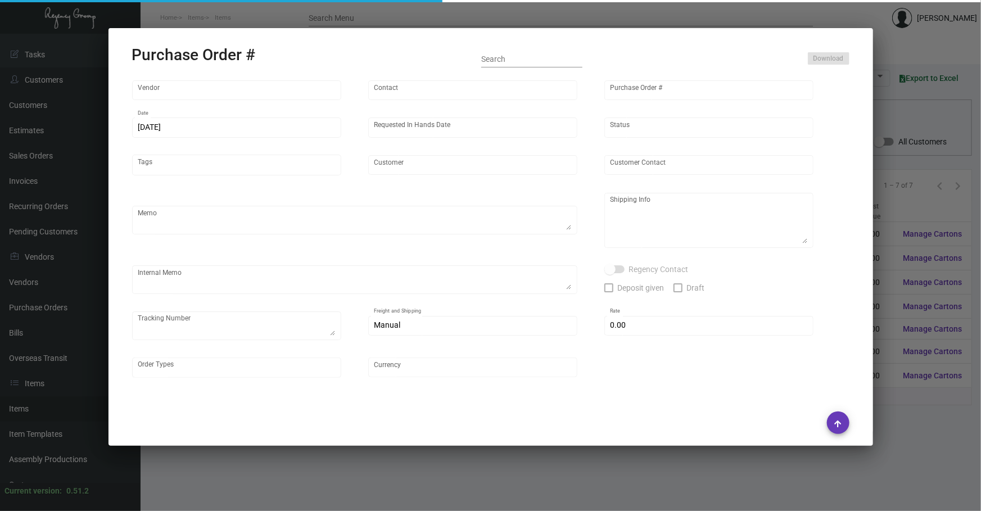
type input "$ 0.00"
type input "United States Dollar $"
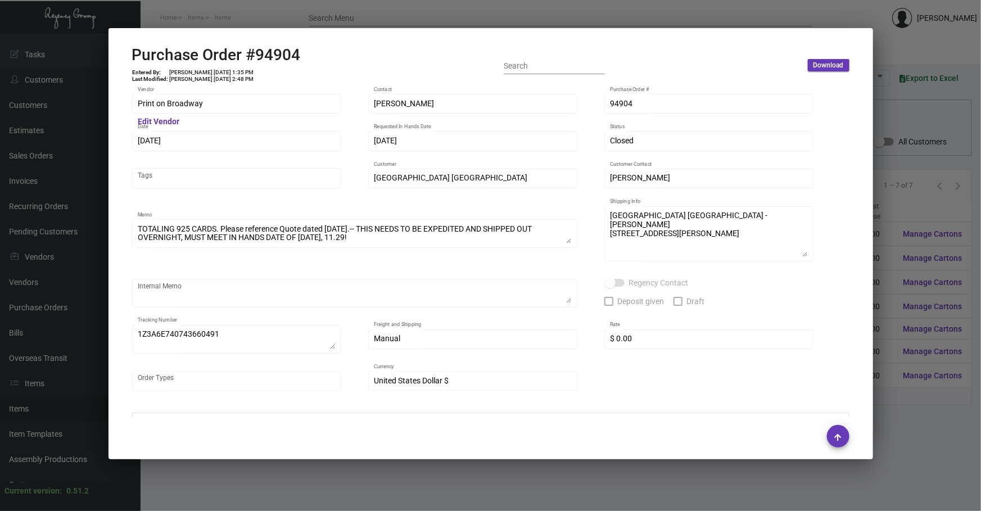
click at [361, 490] on div at bounding box center [490, 255] width 981 height 511
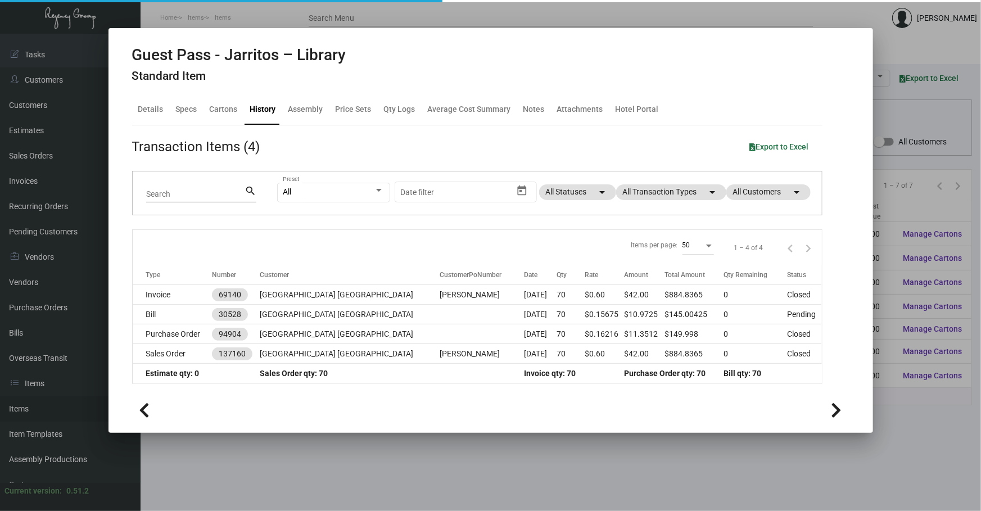
click at [361, 490] on div at bounding box center [490, 255] width 981 height 511
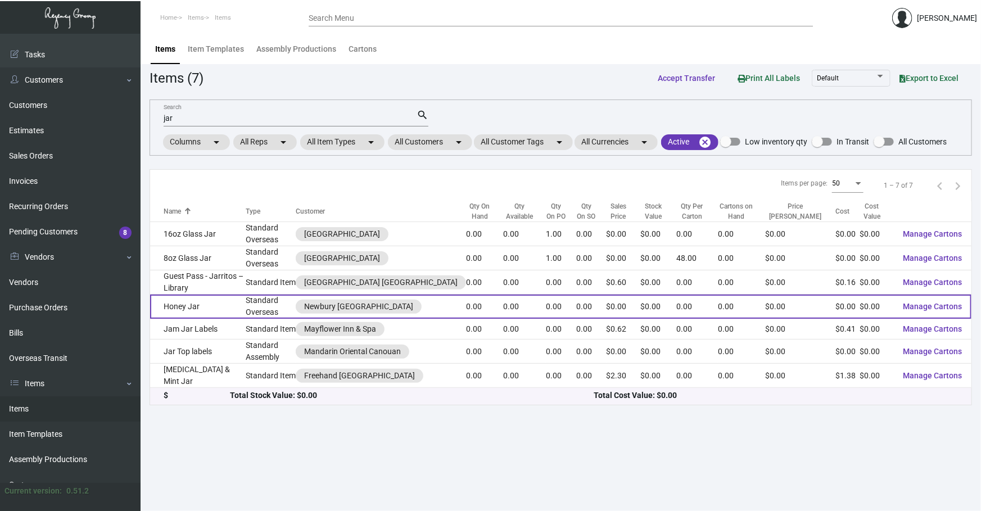
click at [265, 315] on td "Standard Overseas" at bounding box center [271, 306] width 50 height 24
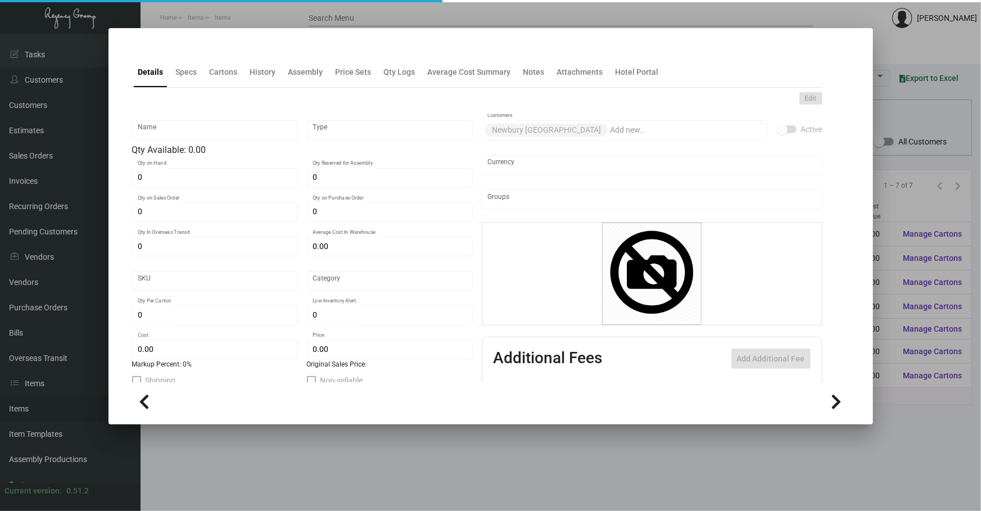
type input "Honey Jar"
type input "Standard Overseas"
type input "$ 0.00"
type input "Overseas"
type input "$ 0.00"
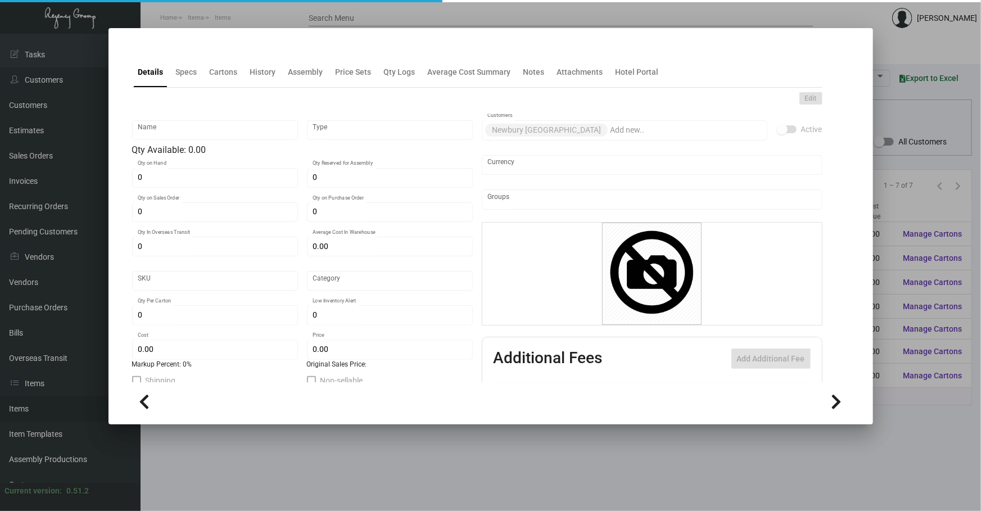
type input "$ 0.00"
checkbox input "true"
type input "United States Dollar $"
type input "$ 50.00"
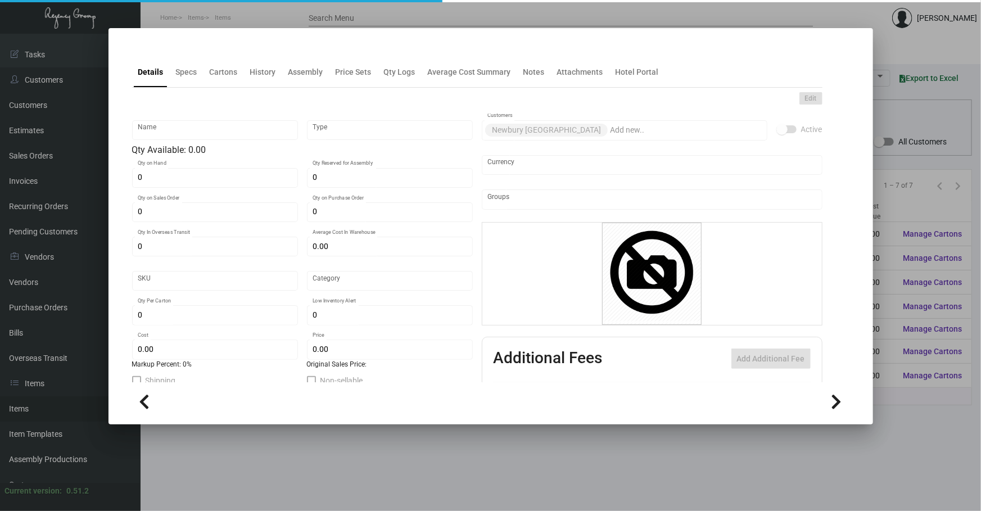
type input "$ 80.00"
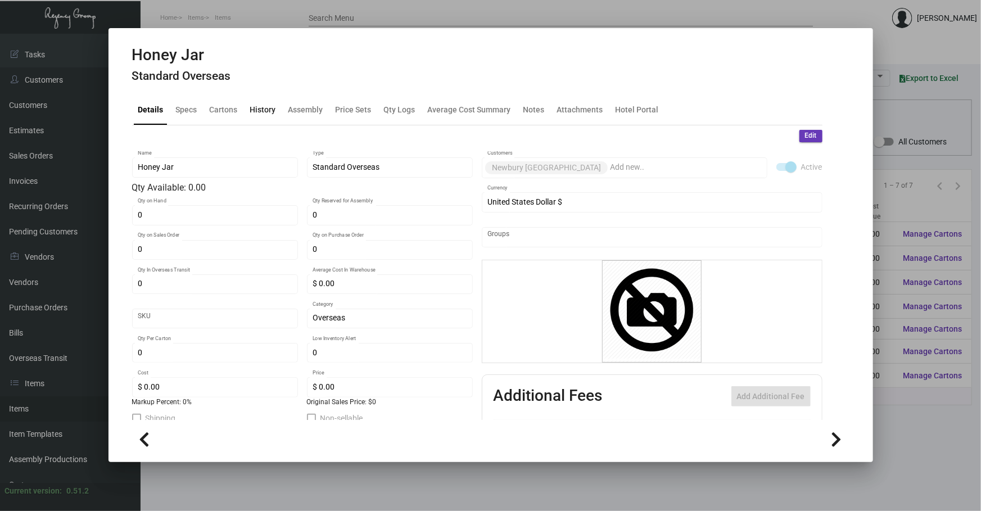
click at [262, 121] on div "History" at bounding box center [263, 109] width 35 height 27
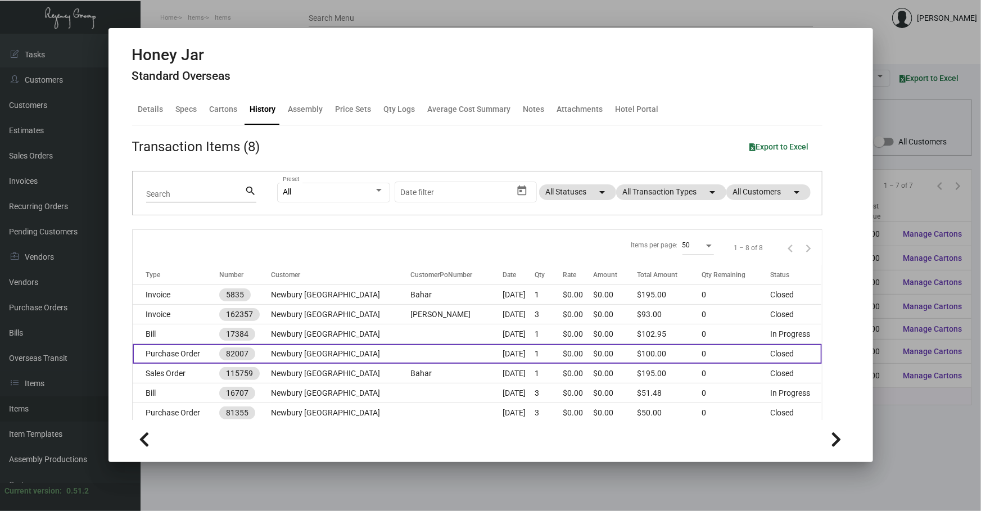
click at [342, 350] on td "Newbury [GEOGRAPHIC_DATA]" at bounding box center [340, 354] width 139 height 20
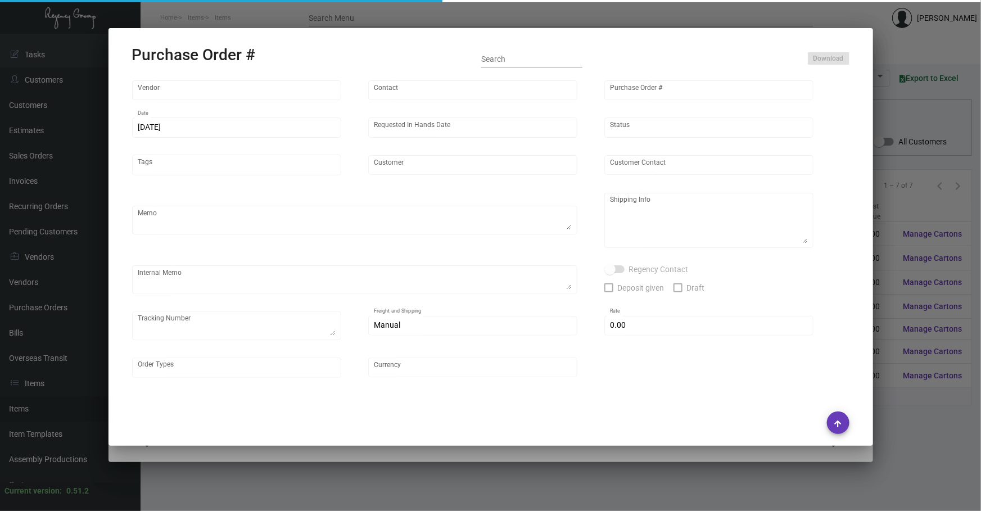
type input "Hebei Zize Plastic Co., LTD"
type input "[PERSON_NAME]"
type input "82007"
type input "[DATE]"
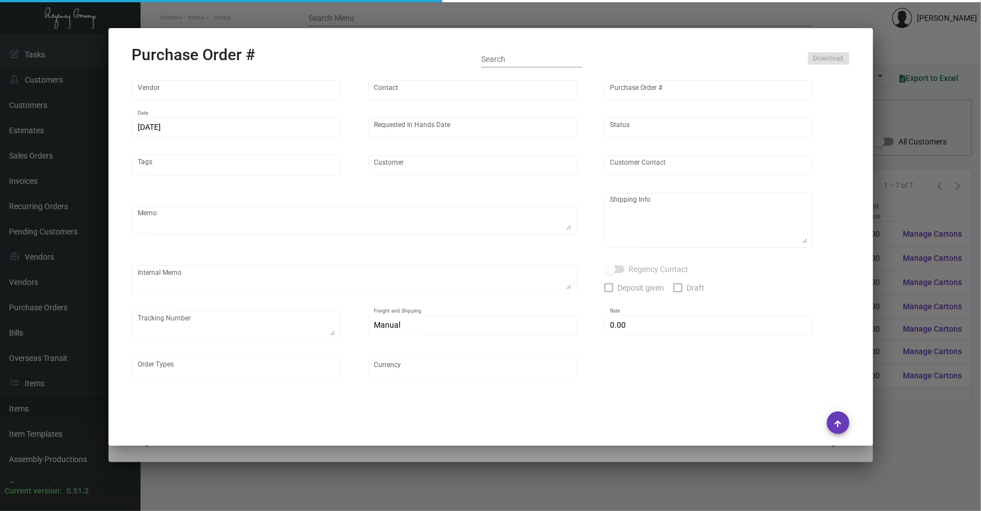
type input "Newbury [GEOGRAPHIC_DATA]"
type textarea "Regency Group [GEOGRAPHIC_DATA] [STREET_ADDRESS][US_STATE]"
checkbox input "true"
type input "$ 0.00"
type input "United States Dollar $"
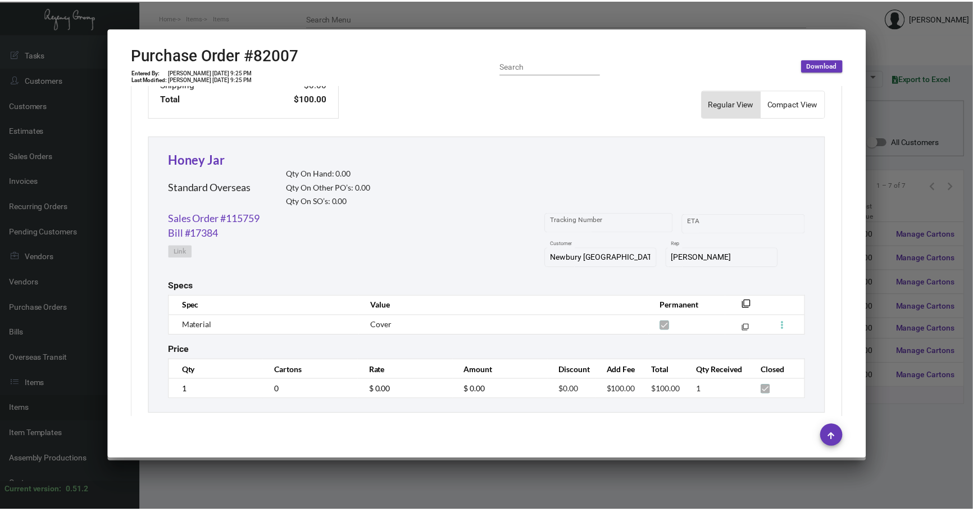
scroll to position [492, 0]
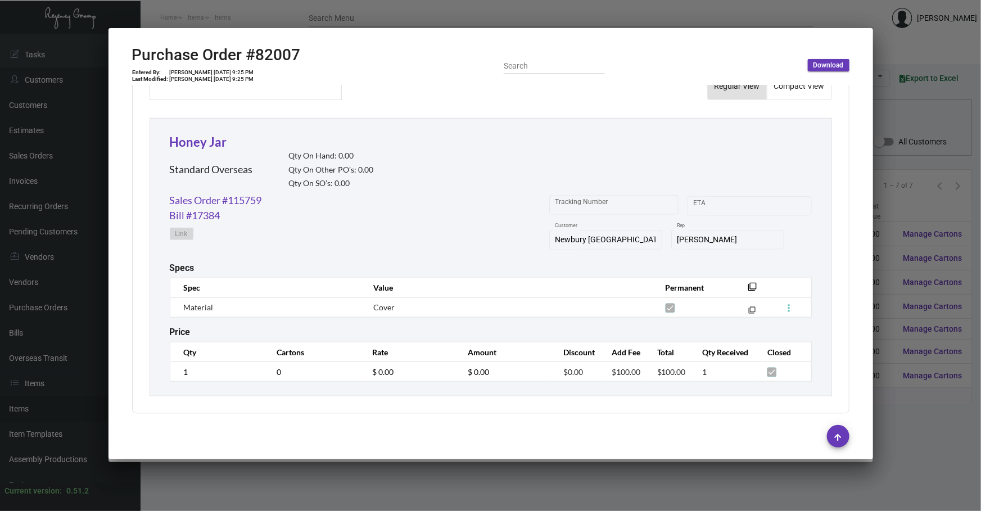
click at [370, 474] on div at bounding box center [490, 255] width 981 height 511
click at [370, 471] on div at bounding box center [490, 255] width 981 height 511
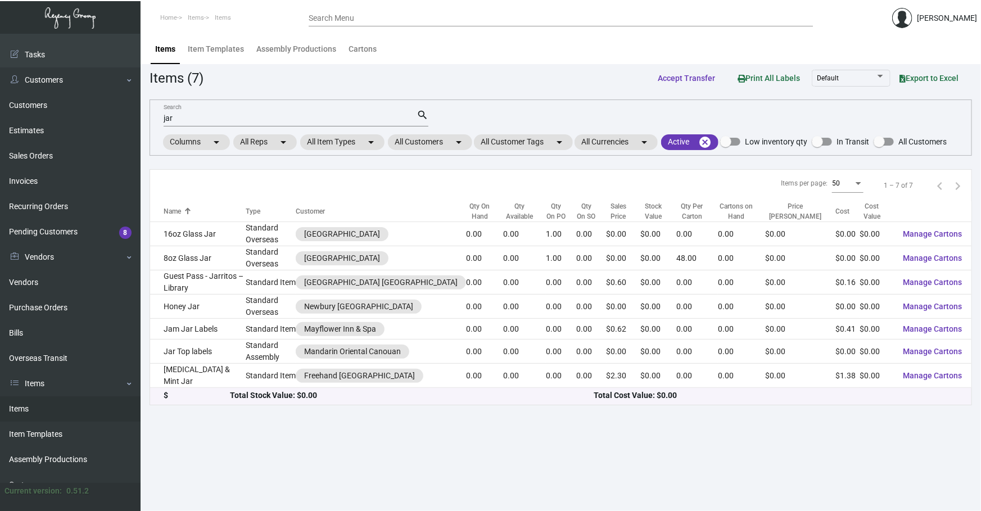
click at [349, 502] on main "Items Item Templates Assembly Productions Cartons Items (7) Accept Transfer Pri…" at bounding box center [560, 272] width 840 height 477
drag, startPoint x: 310, startPoint y: 119, endPoint x: 0, endPoint y: 30, distance: 322.8
click at [0, 106] on div "Dashboard Dashboard Tasks Customers Customers Estimates Sales Orders Invoices R…" at bounding box center [490, 272] width 981 height 477
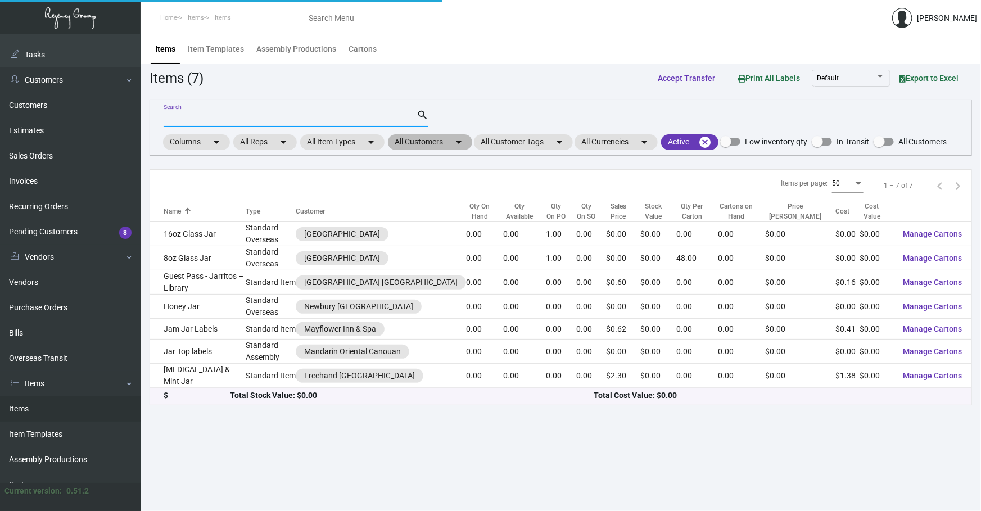
click at [437, 140] on mat-chip "All Customers arrow_drop_down" at bounding box center [430, 142] width 84 height 16
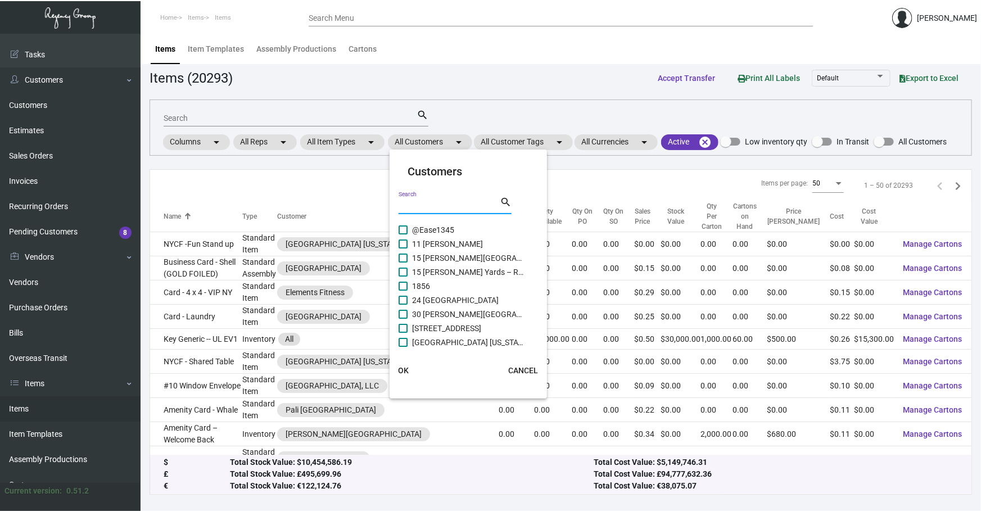
click at [465, 202] on input "Search" at bounding box center [448, 205] width 101 height 9
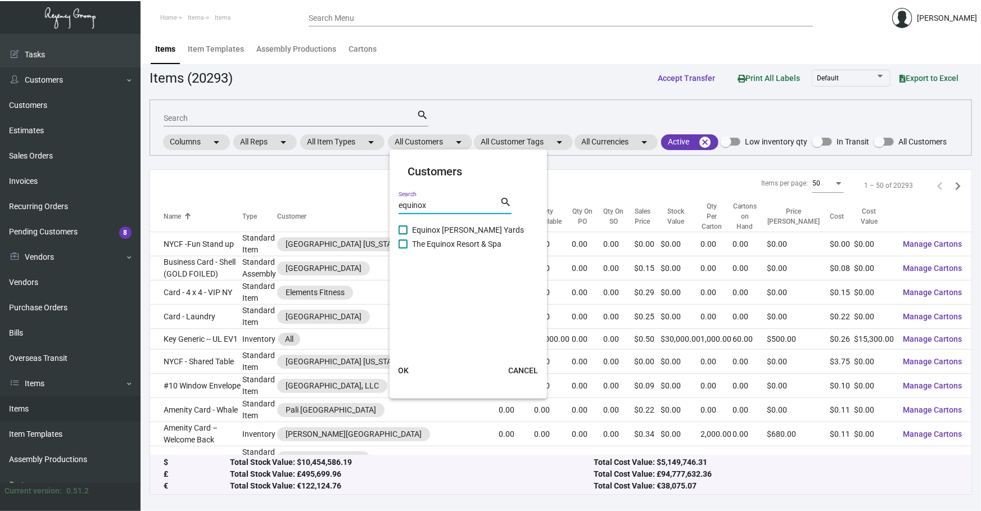
type input "equinox"
click at [466, 233] on span "Equinox [PERSON_NAME] Yards" at bounding box center [468, 229] width 112 height 13
click at [403, 234] on input "Equinox [PERSON_NAME] Yards" at bounding box center [402, 234] width 1 height 1
checkbox input "true"
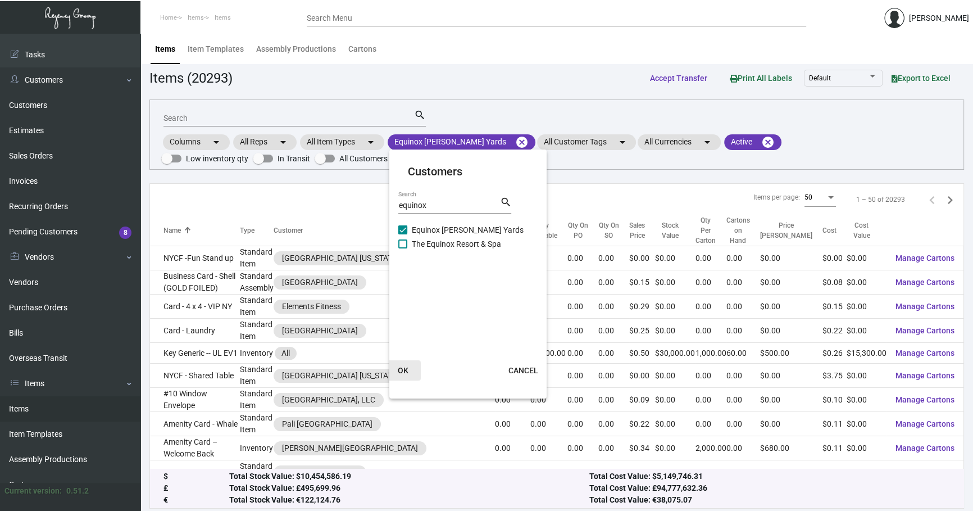
click at [408, 366] on span "OK" at bounding box center [403, 370] width 11 height 9
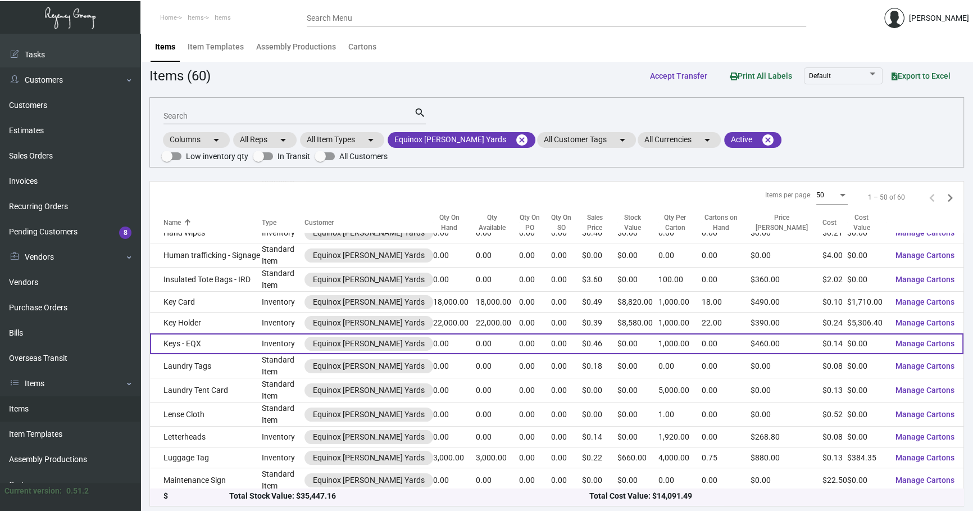
scroll to position [562, 0]
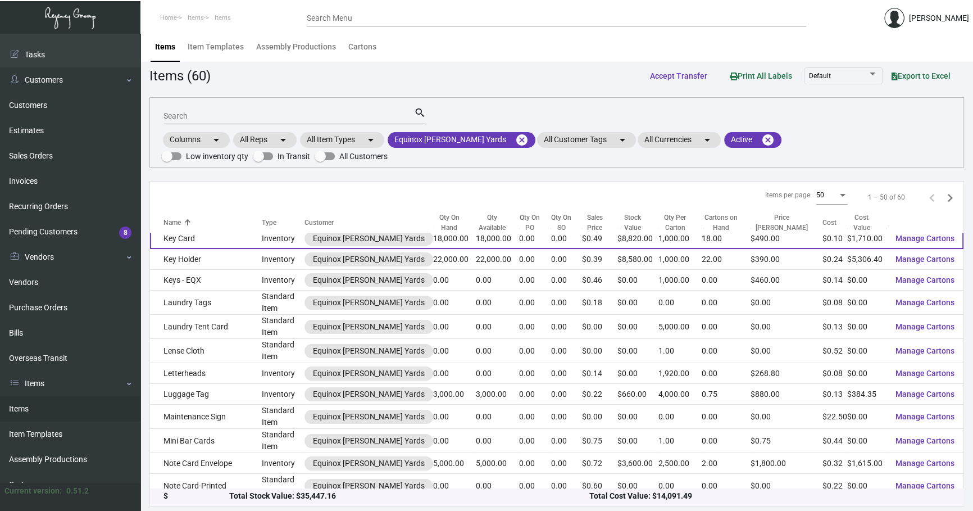
click at [233, 234] on td "Key Card" at bounding box center [206, 238] width 112 height 21
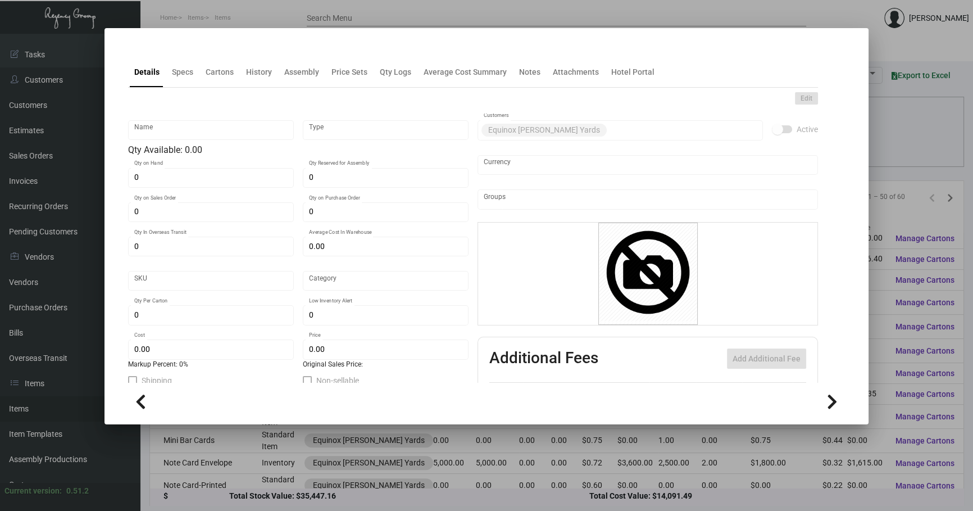
type input "Key Card"
type input "Inventory"
type input "18,000"
type input "$ 0.14926"
type input "Standard"
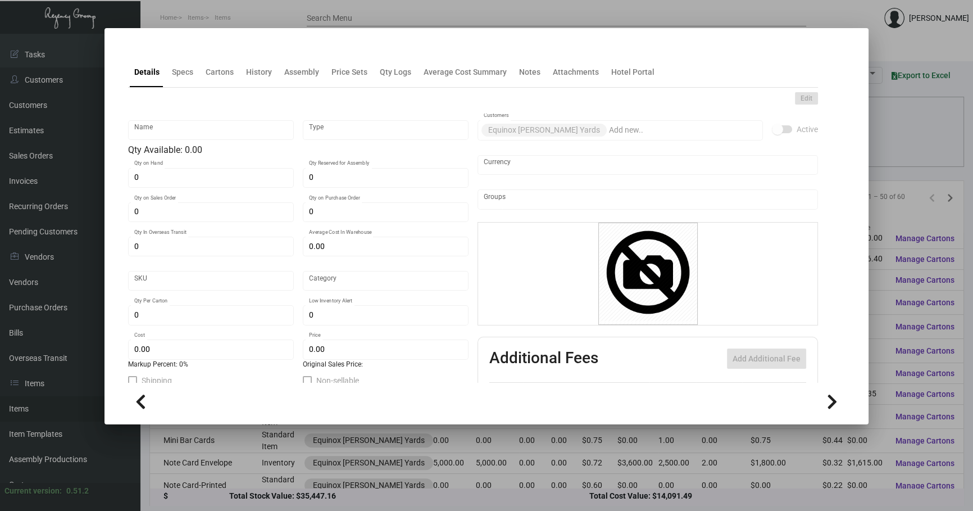
type input "1,000"
type input "$ 0.095"
type input "$ 0.49"
checkbox input "true"
type input "United States Dollar $"
